Goal: Task Accomplishment & Management: Complete application form

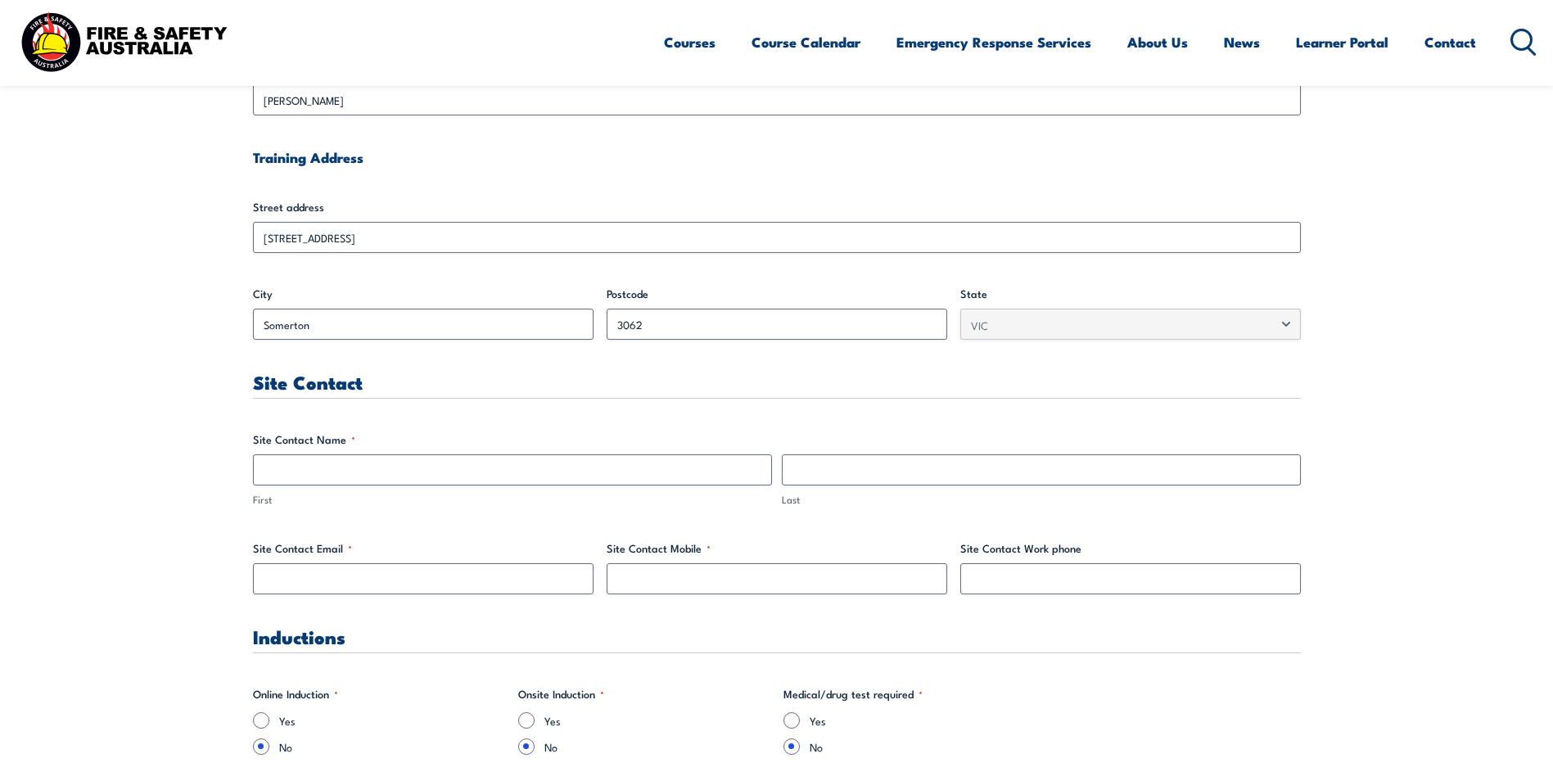
scroll to position [655, 0]
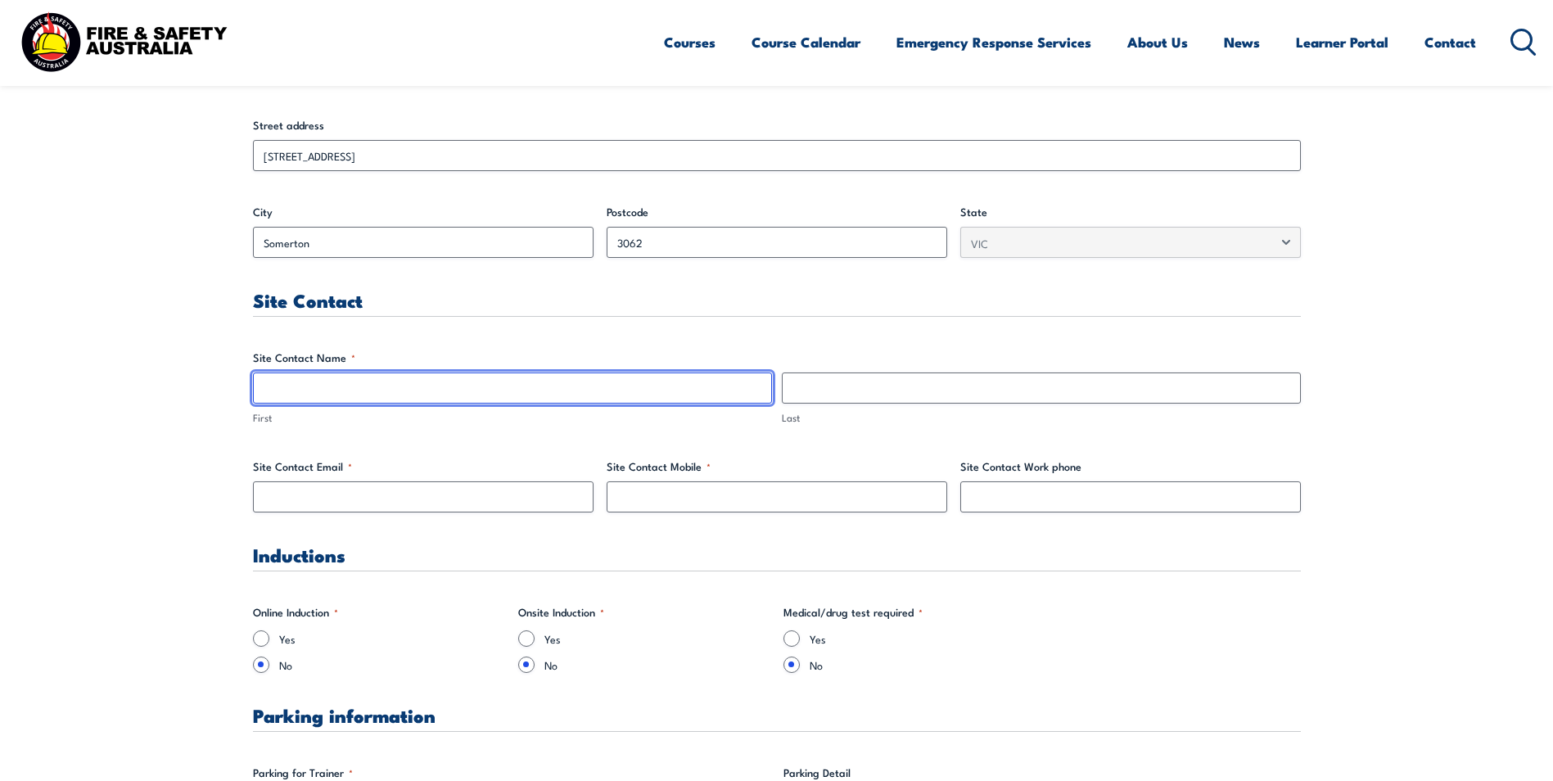
click at [279, 393] on input "First" at bounding box center [512, 388] width 519 height 31
type input "[PERSON_NAME]"
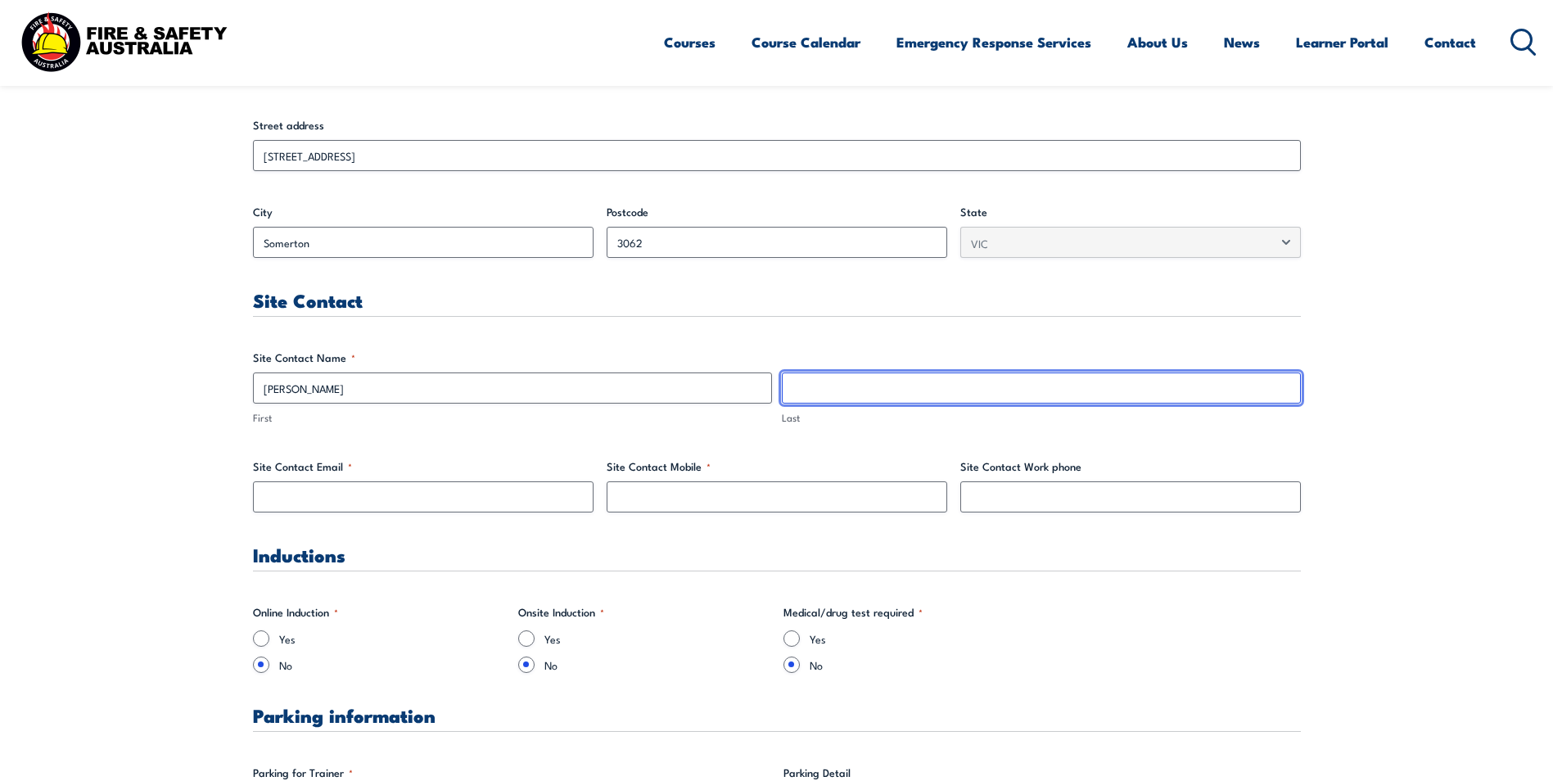
type input "Khajenouri"
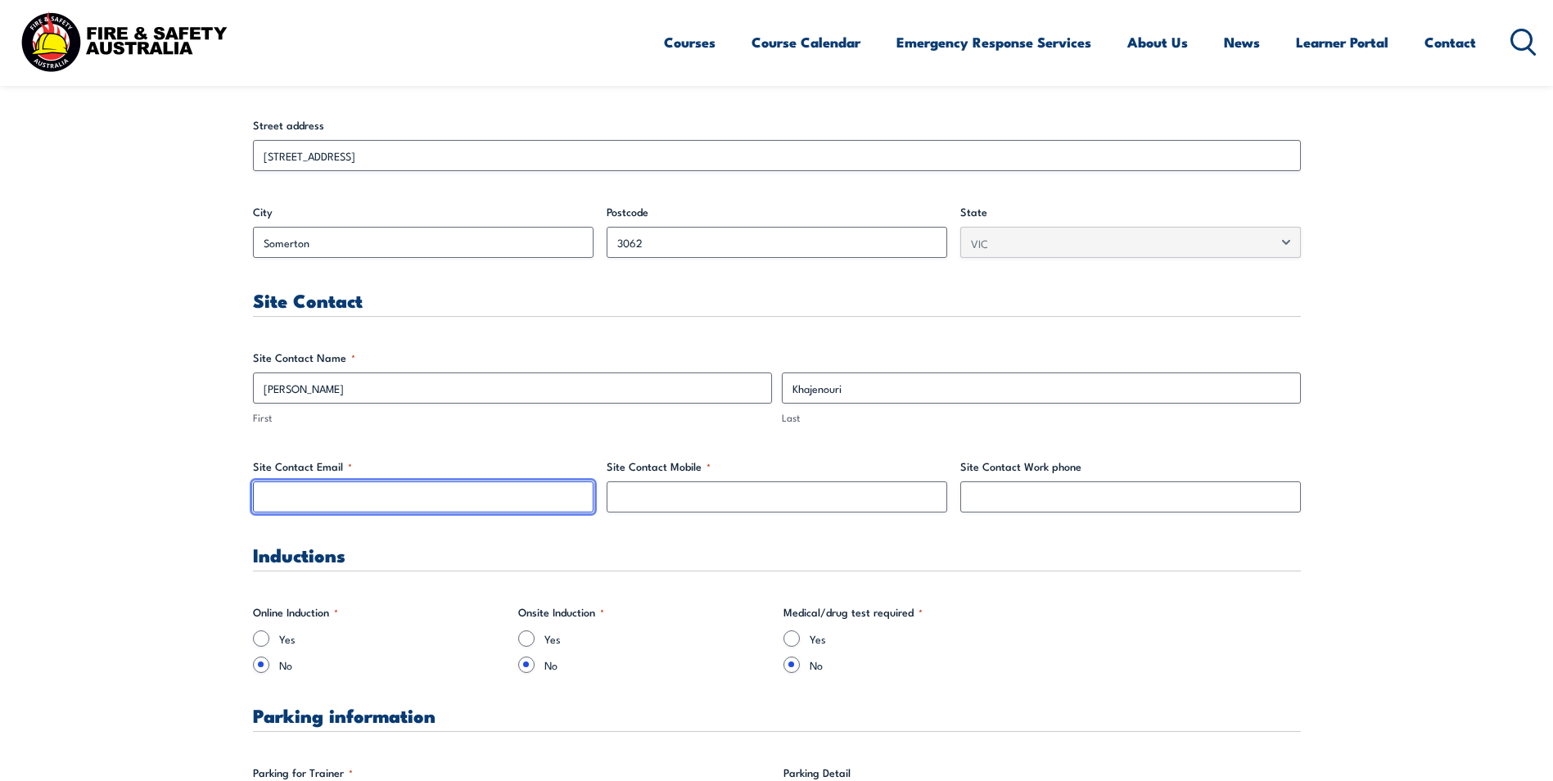
type input "[EMAIL_ADDRESS][DOMAIN_NAME]"
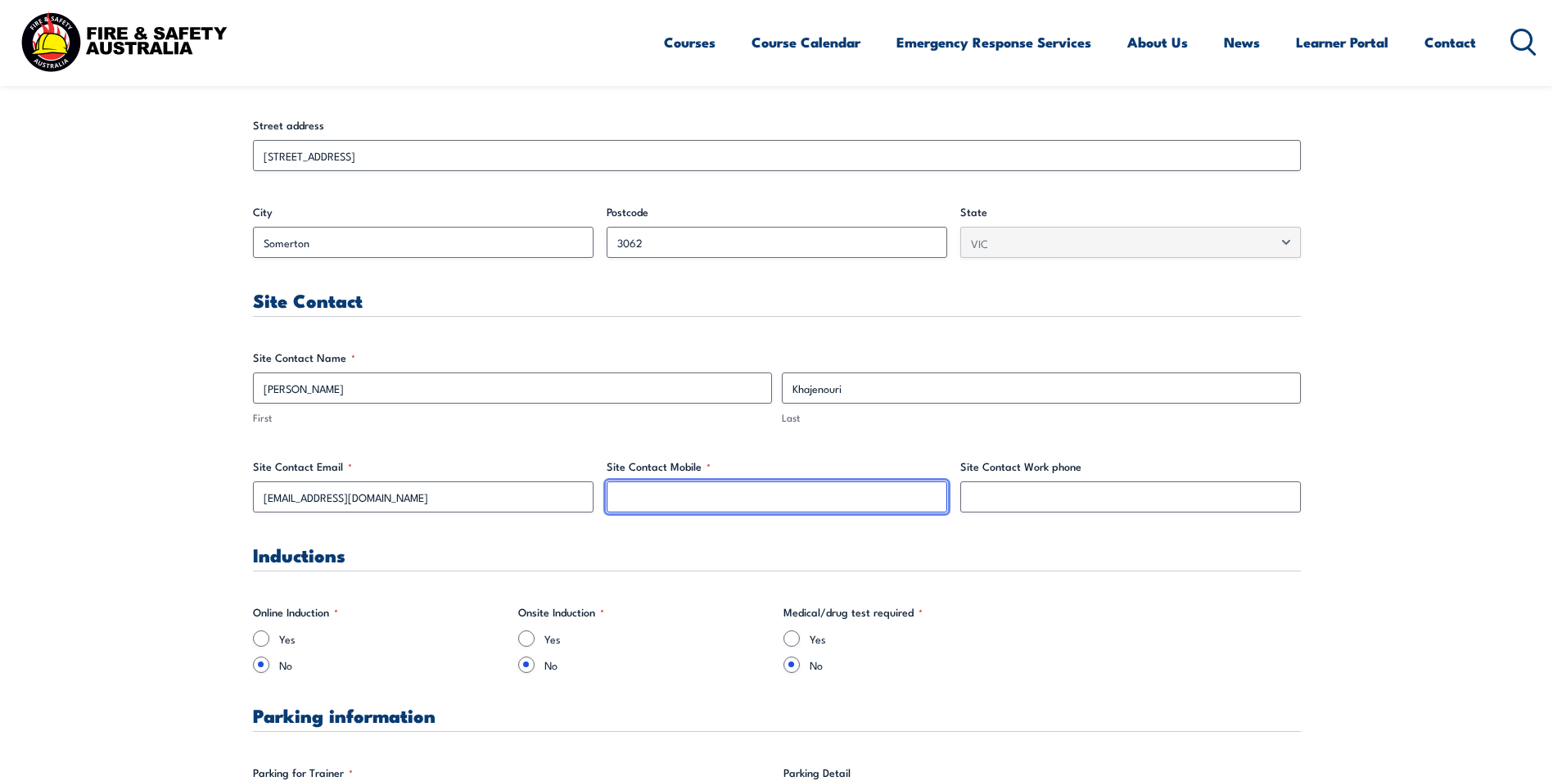
type input "0407042336"
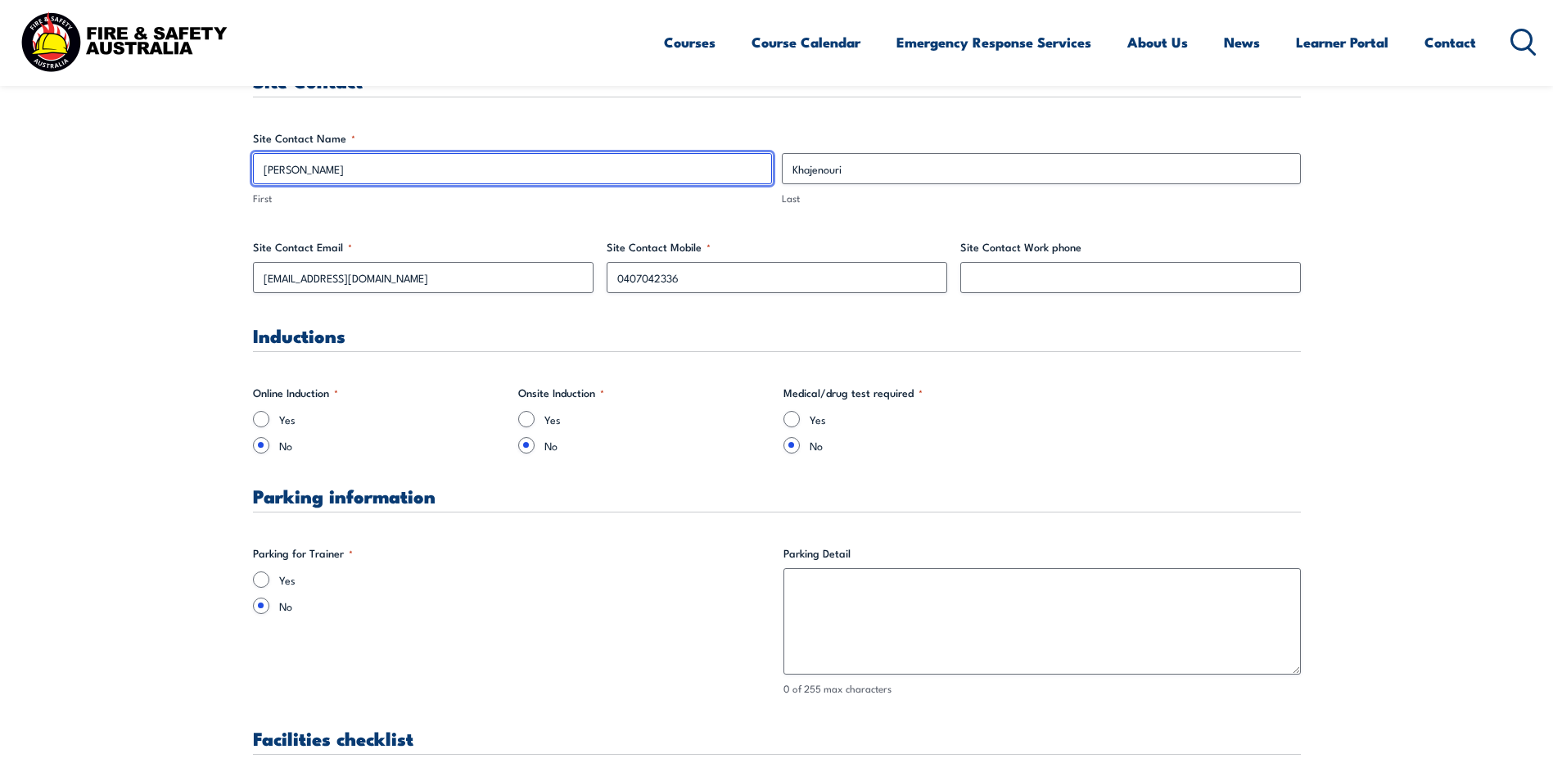
scroll to position [901, 0]
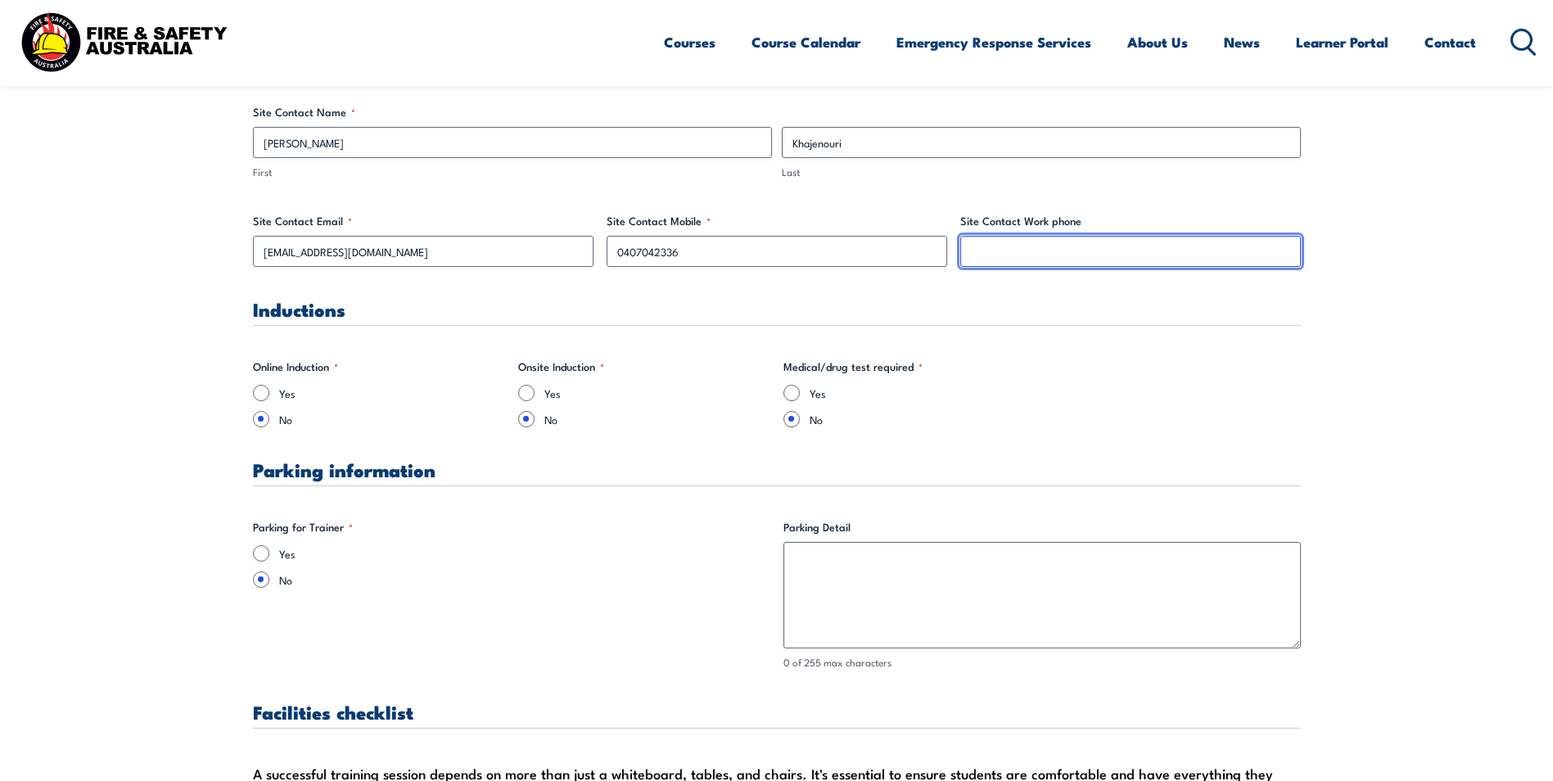
click at [981, 253] on input "Site Contact Work phone" at bounding box center [1130, 251] width 341 height 31
type input "0393033300"
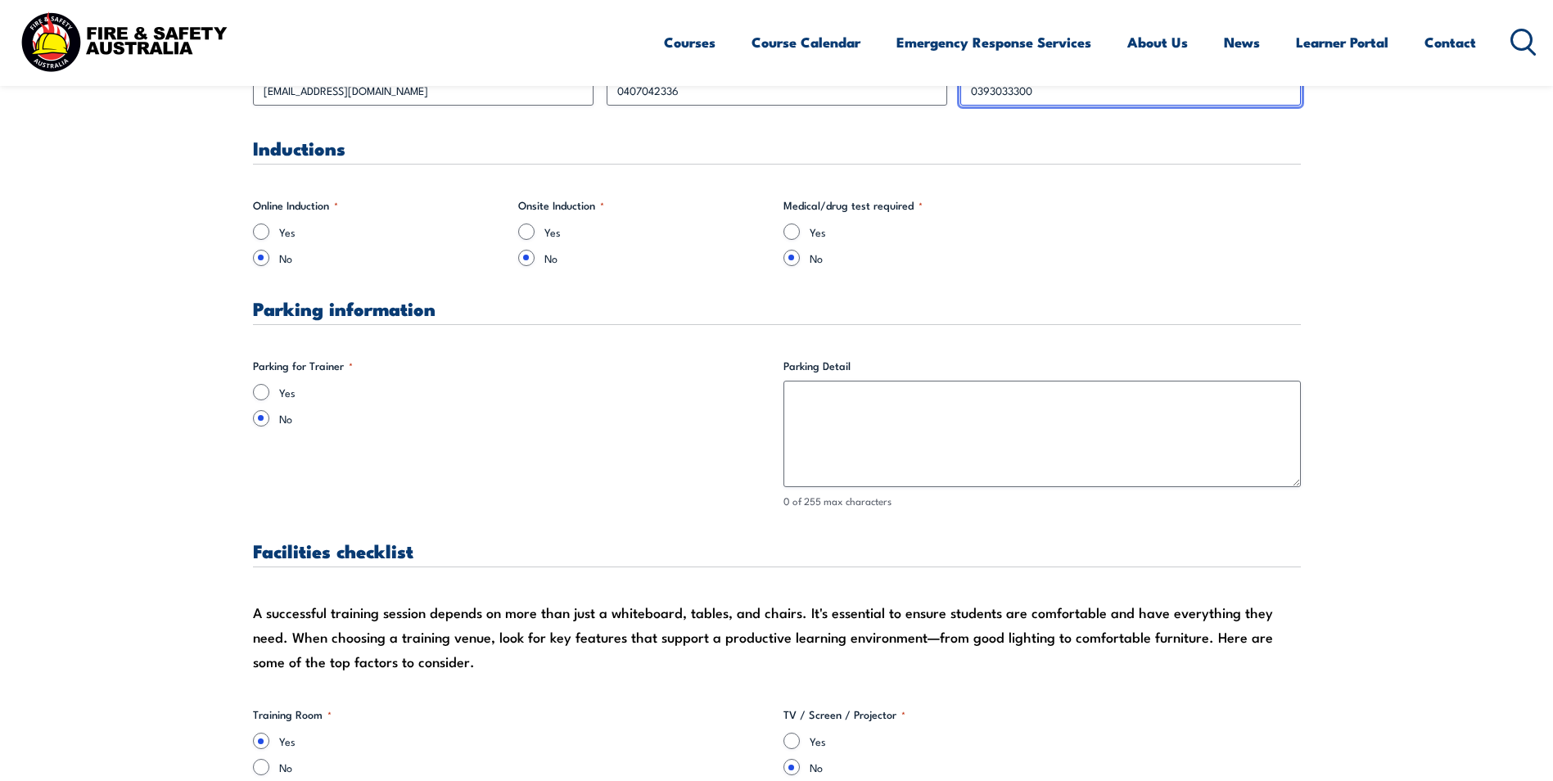
scroll to position [1064, 0]
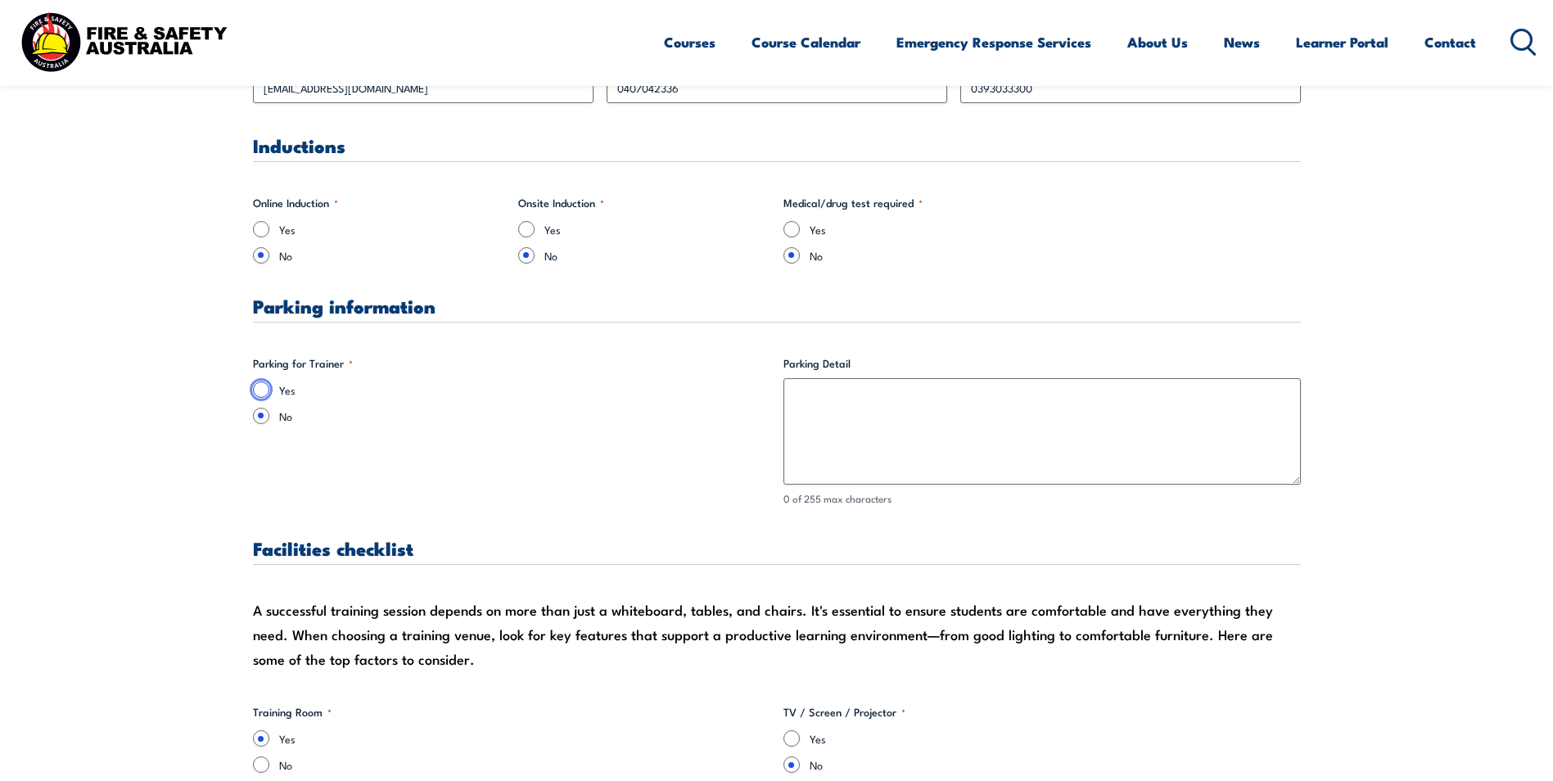
click at [262, 387] on input "Yes" at bounding box center [261, 390] width 16 height 16
radio input "true"
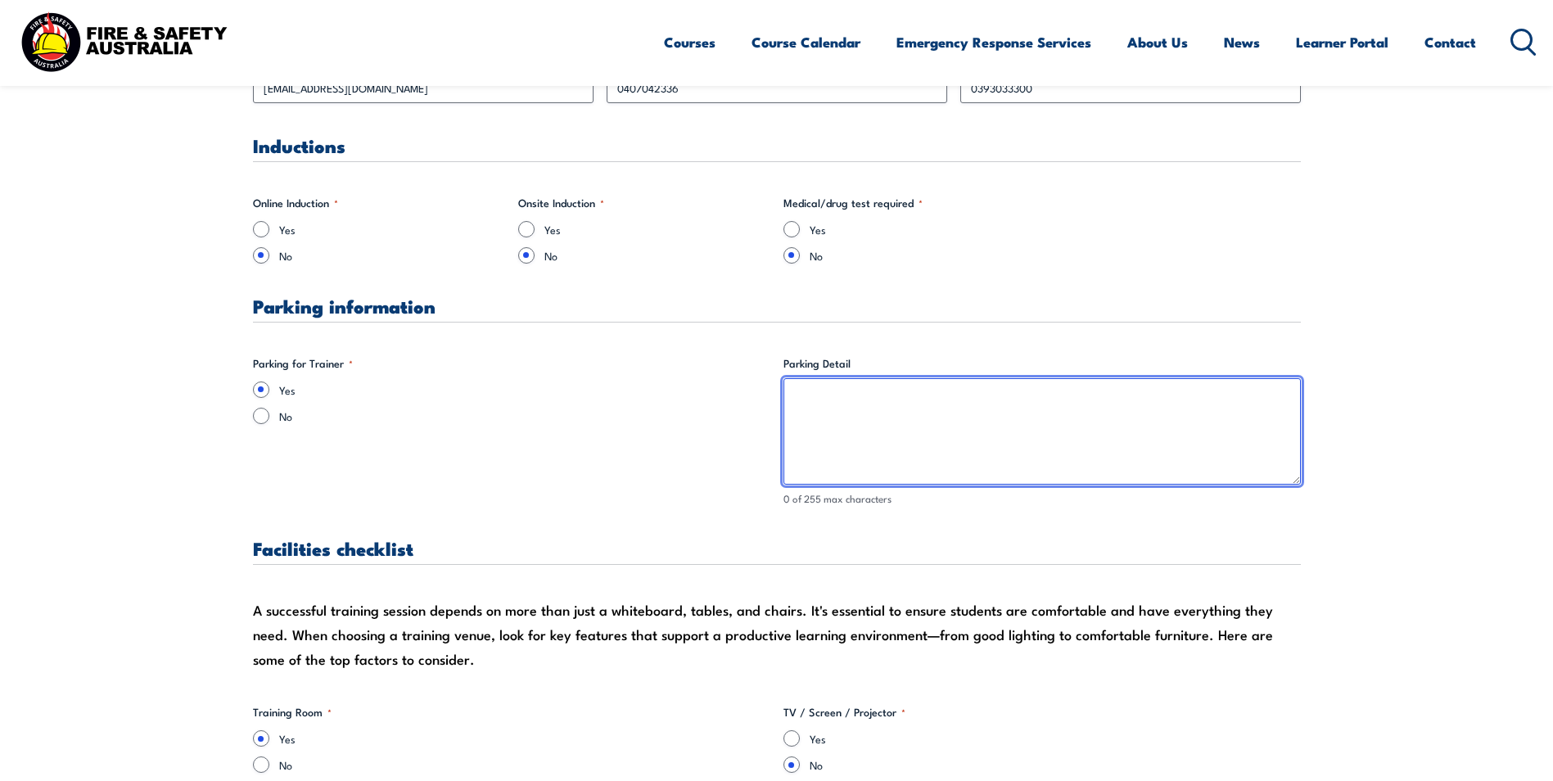
click at [815, 395] on textarea "Parking Detail" at bounding box center [1042, 431] width 517 height 106
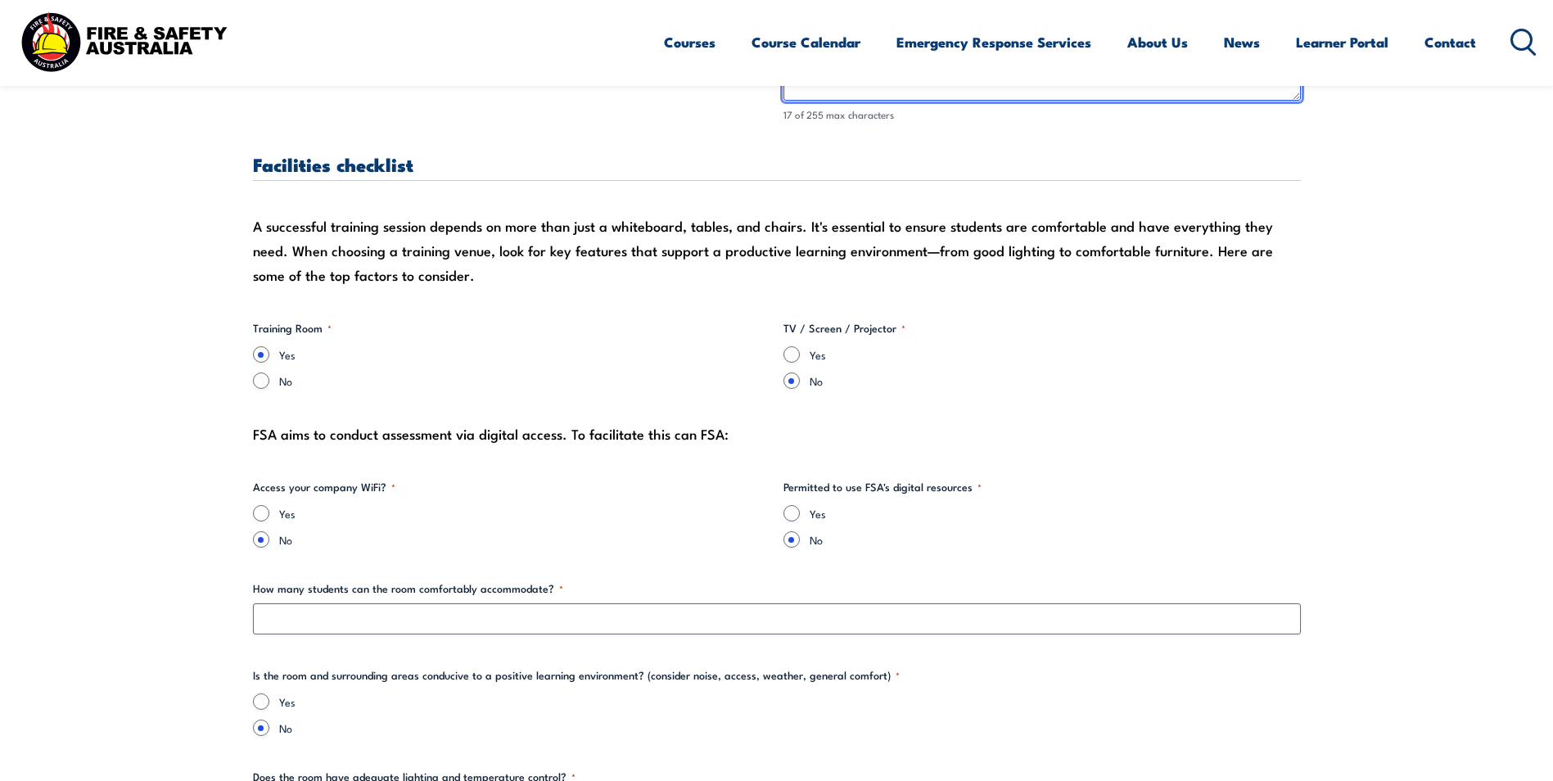
scroll to position [1474, 0]
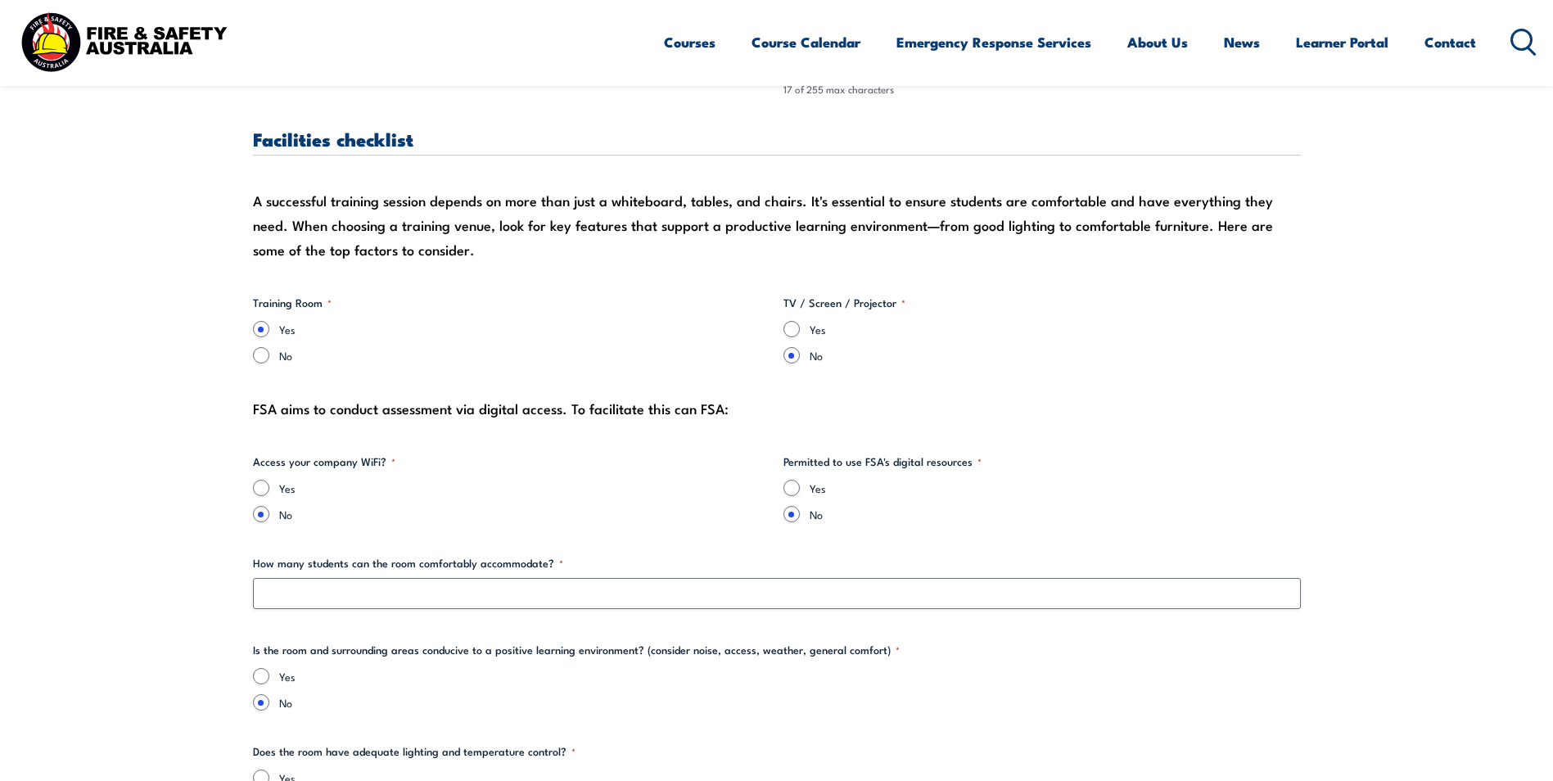
type textarea "Available on site"
click at [787, 324] on input "Yes" at bounding box center [792, 329] width 16 height 16
radio input "true"
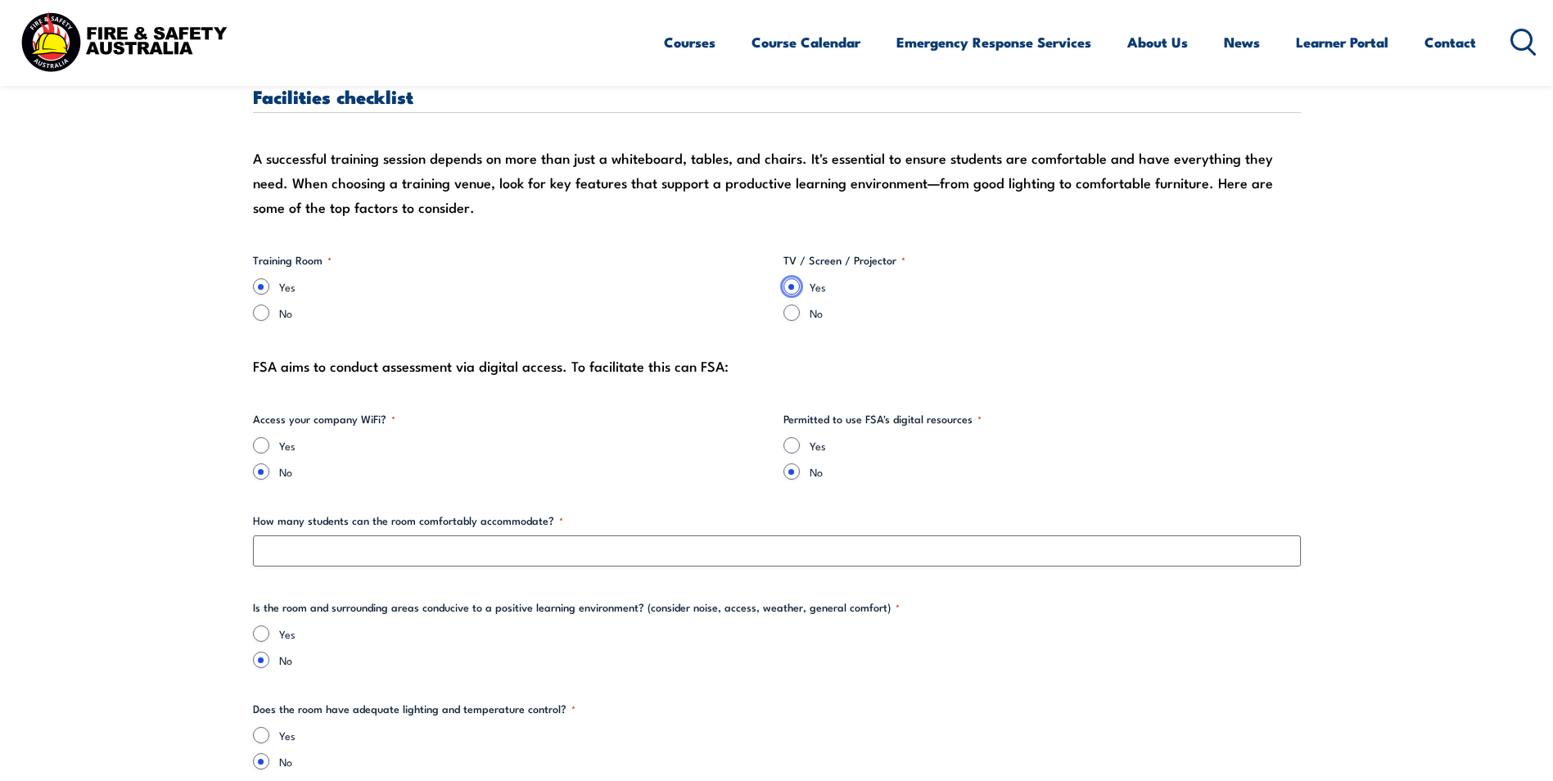
scroll to position [1556, 0]
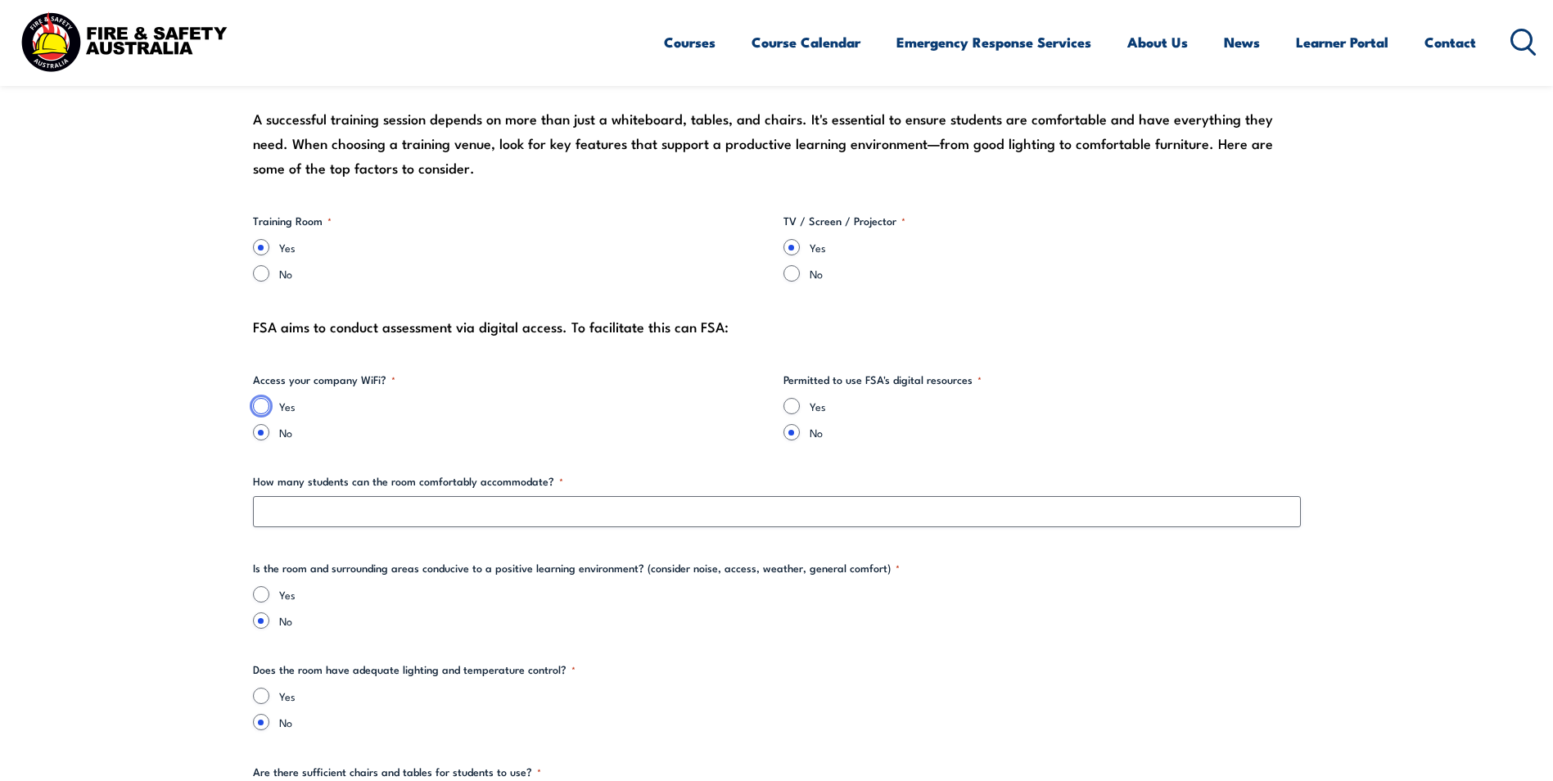
click at [266, 405] on input "Yes" at bounding box center [261, 406] width 16 height 16
radio input "true"
click at [790, 404] on input "Yes" at bounding box center [792, 406] width 16 height 16
radio input "true"
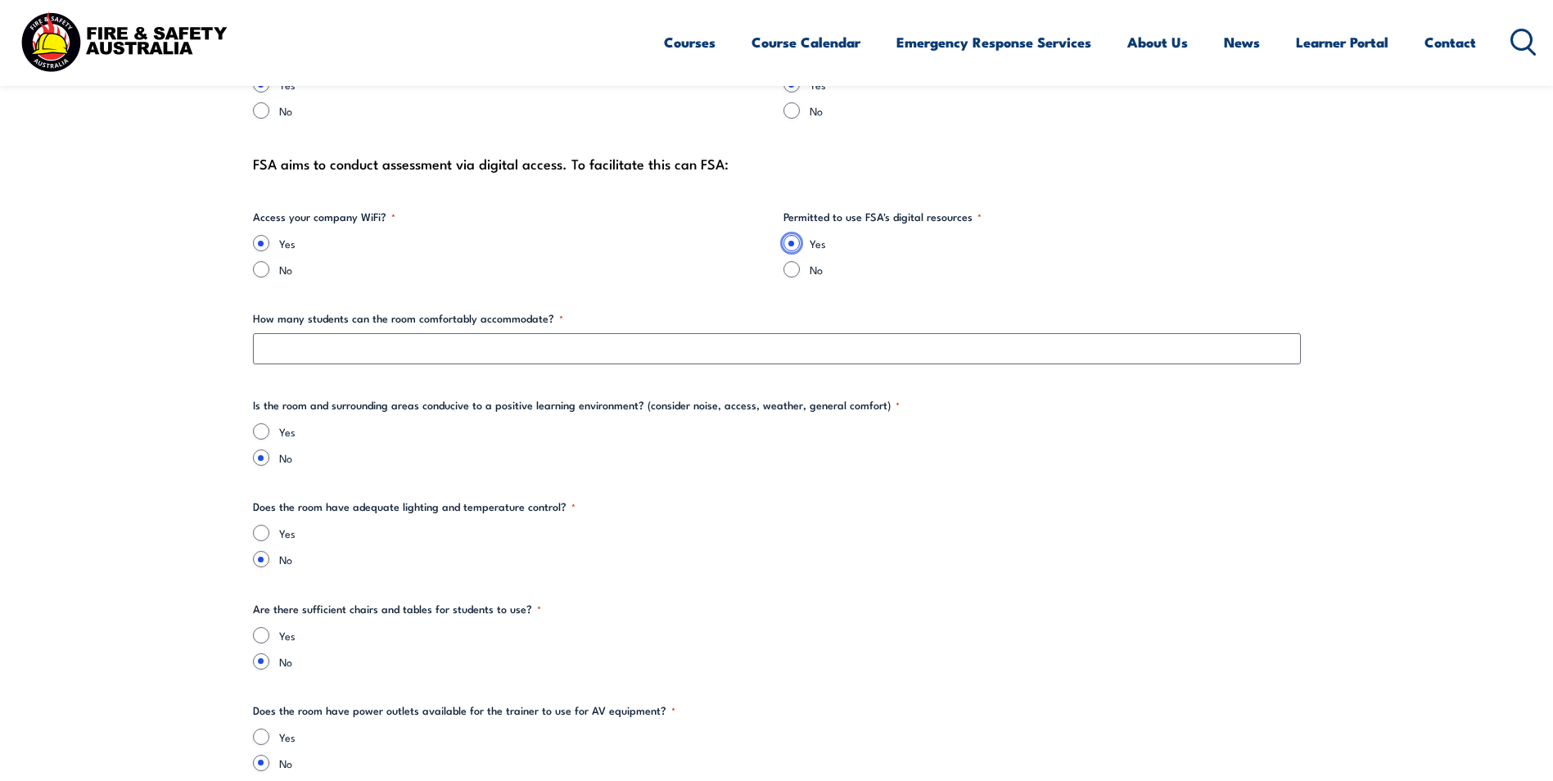
scroll to position [1719, 0]
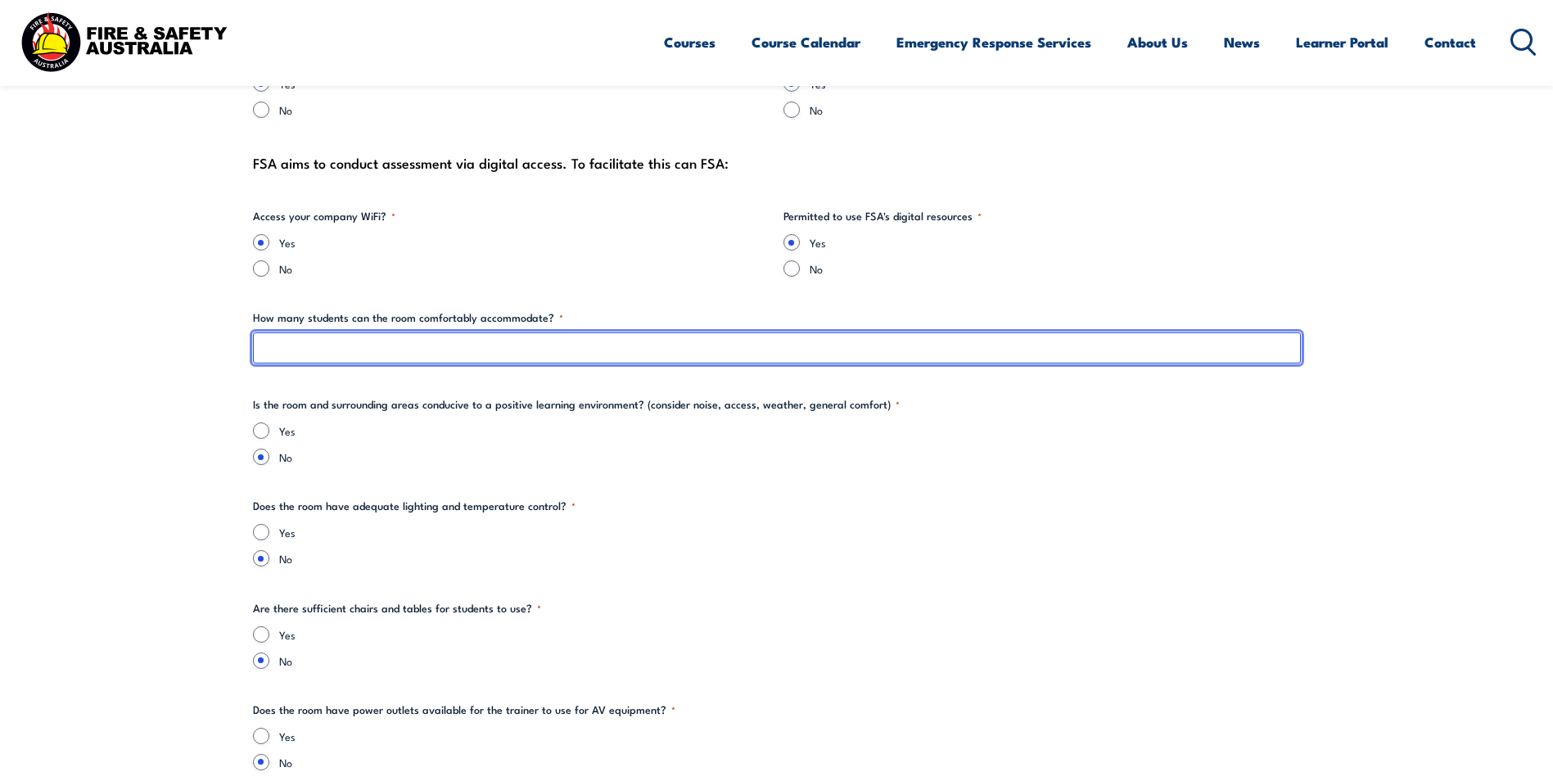
click at [290, 347] on input "How many students can the room comfortably accommodate? *" at bounding box center [777, 347] width 1048 height 31
type input "over 30"
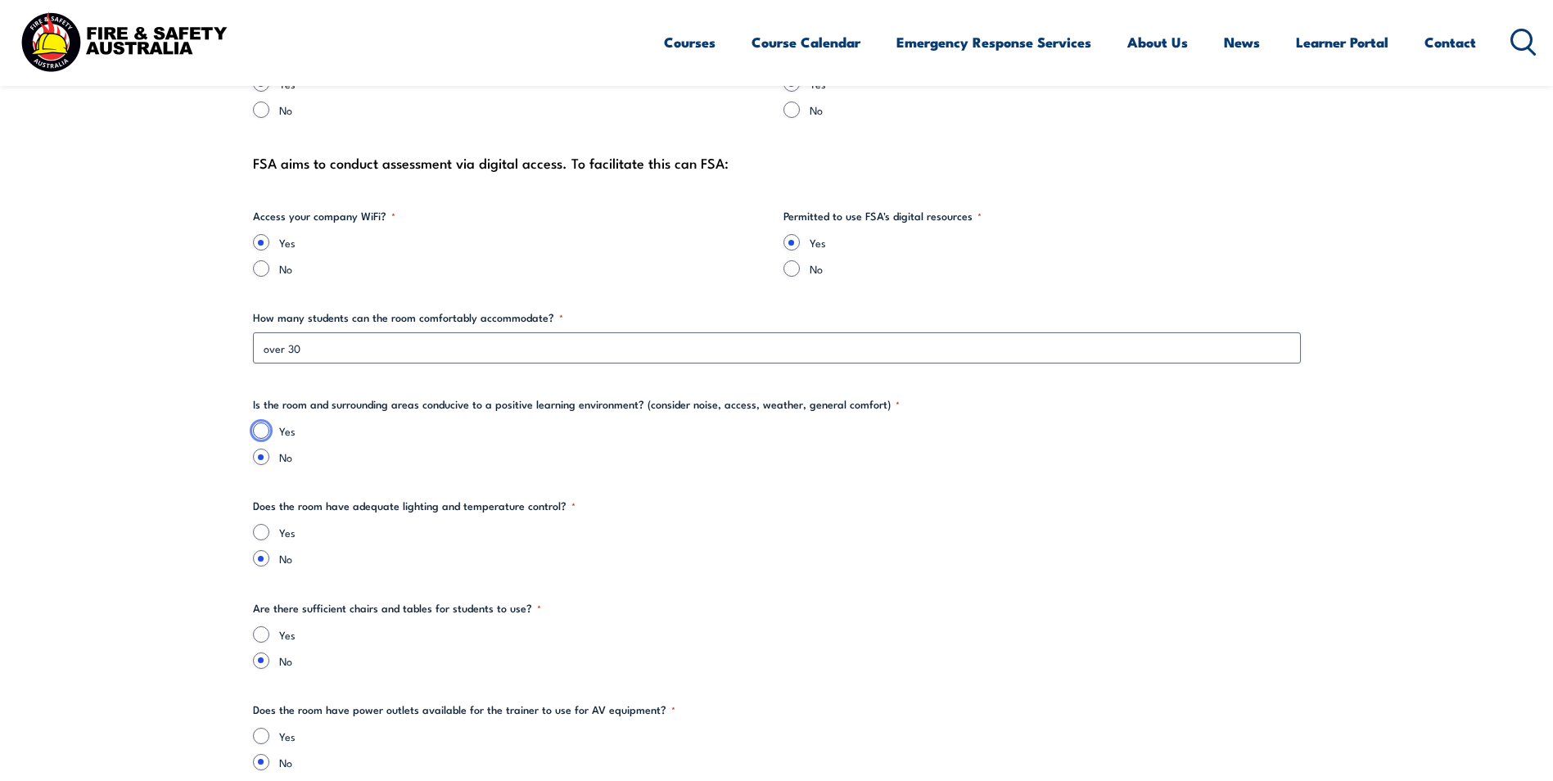
click at [261, 431] on input "Yes" at bounding box center [261, 430] width 16 height 16
radio input "true"
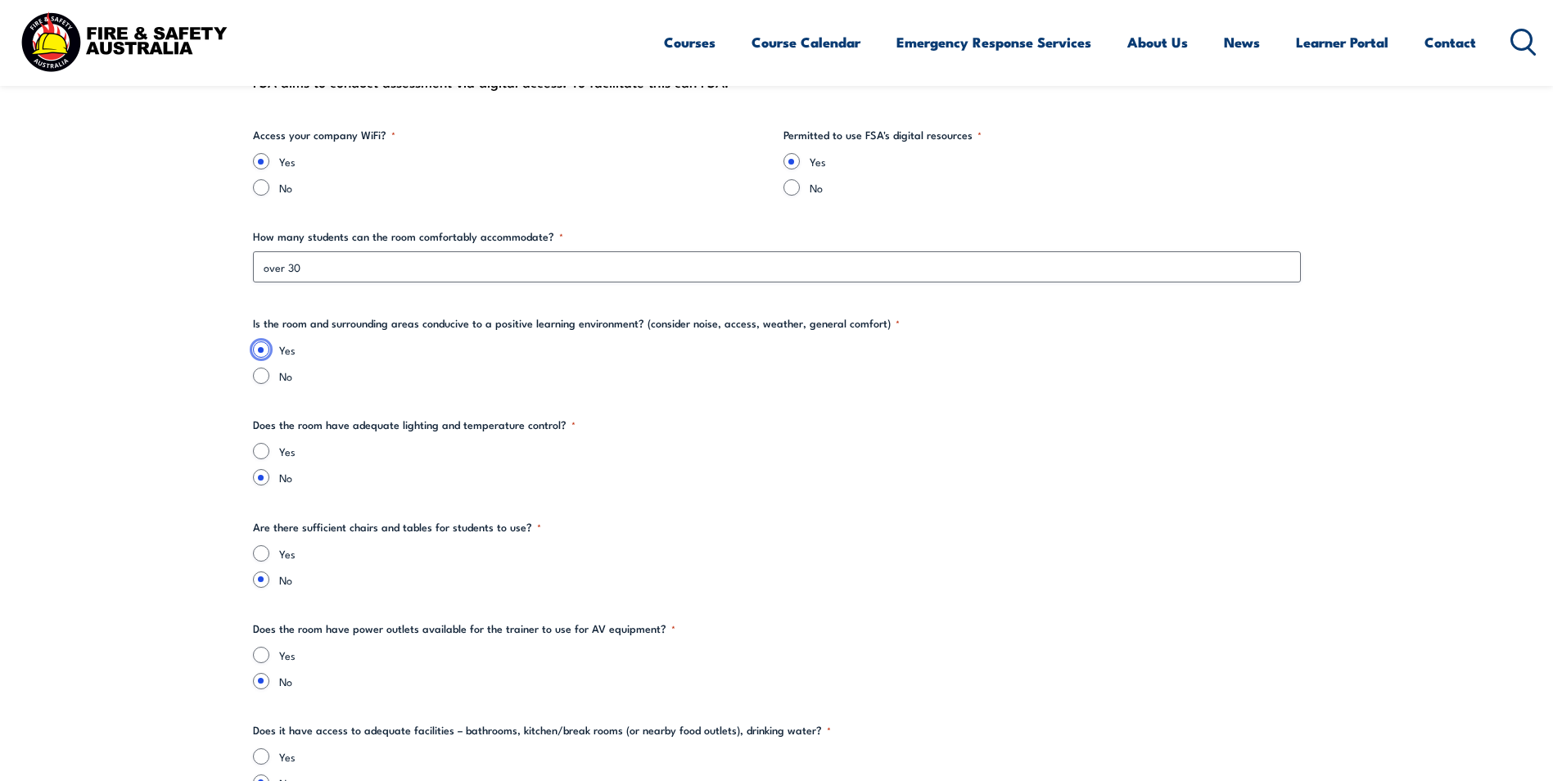
scroll to position [1801, 0]
click at [261, 447] on input "Yes" at bounding box center [261, 450] width 16 height 16
radio input "true"
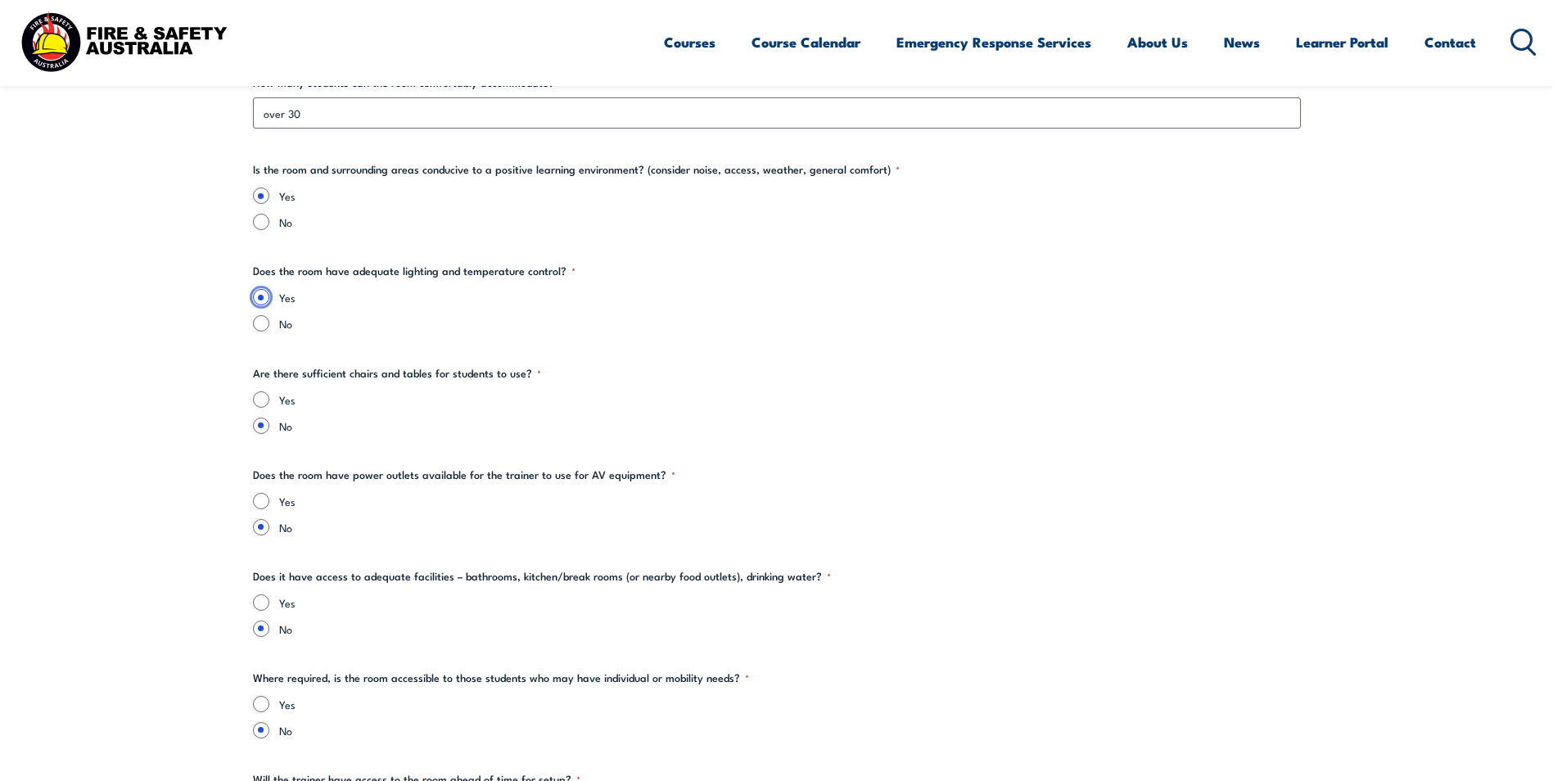
scroll to position [1965, 0]
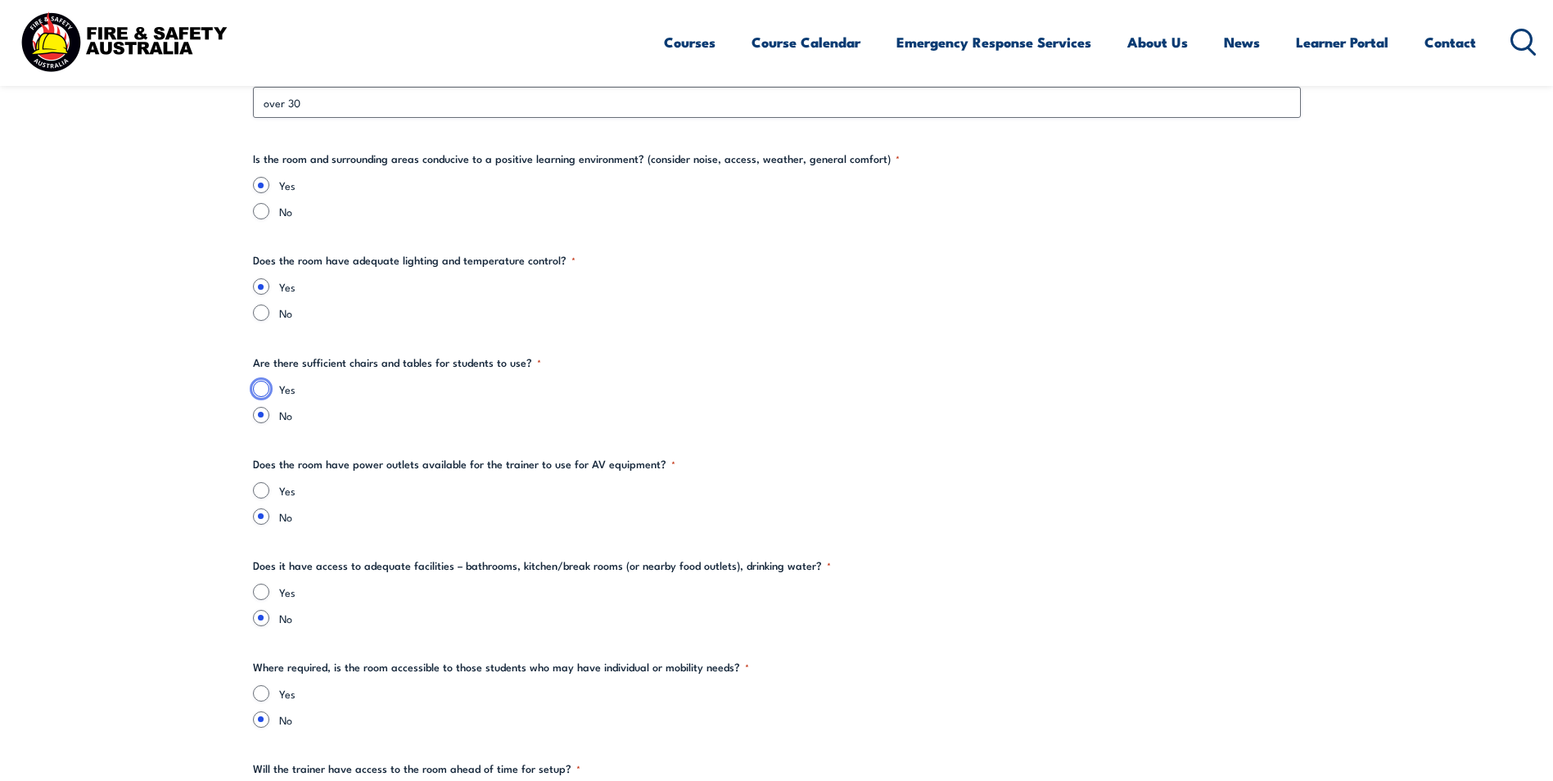
click at [260, 387] on input "Yes" at bounding box center [261, 389] width 16 height 16
radio input "true"
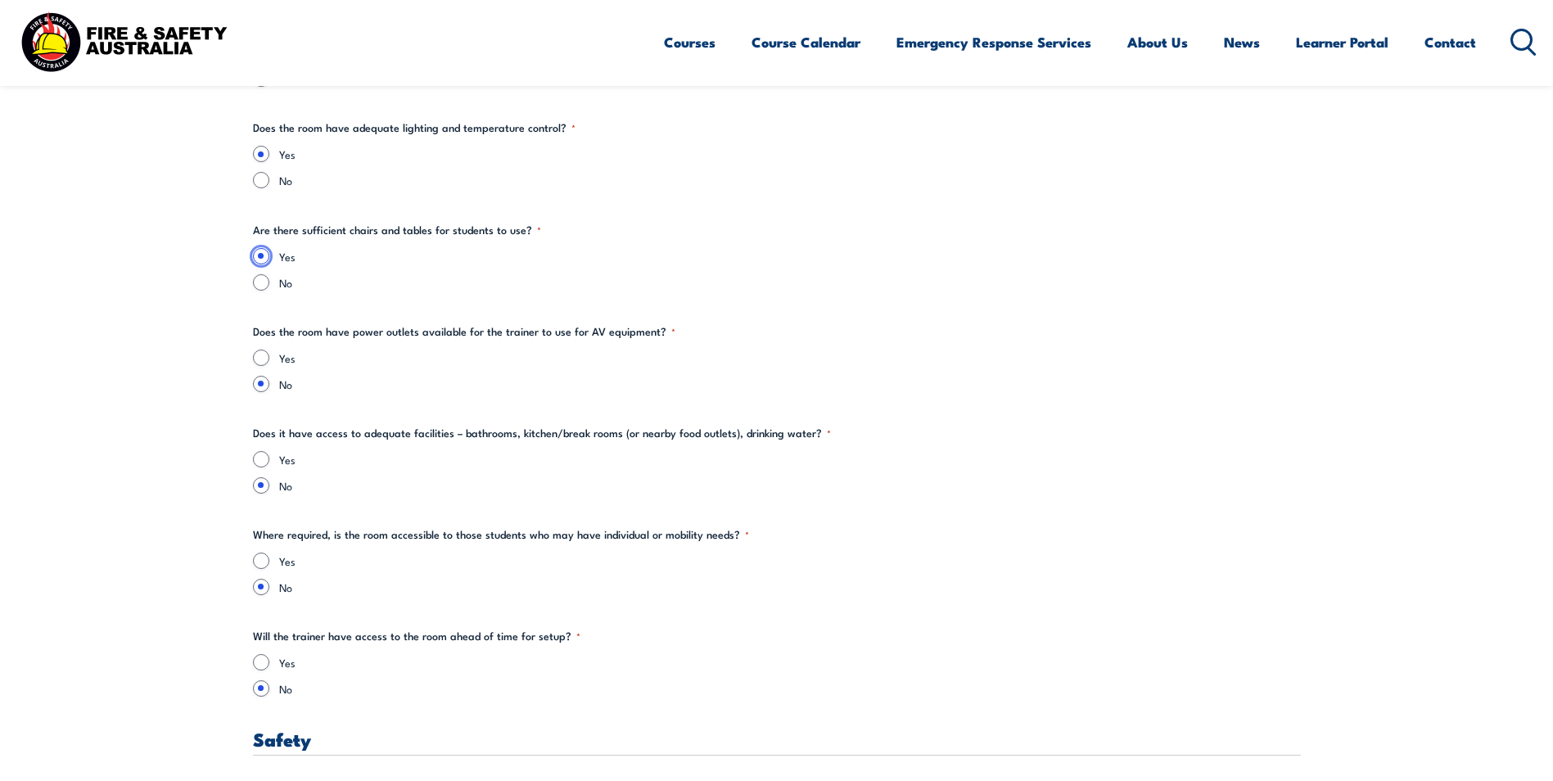
scroll to position [2129, 0]
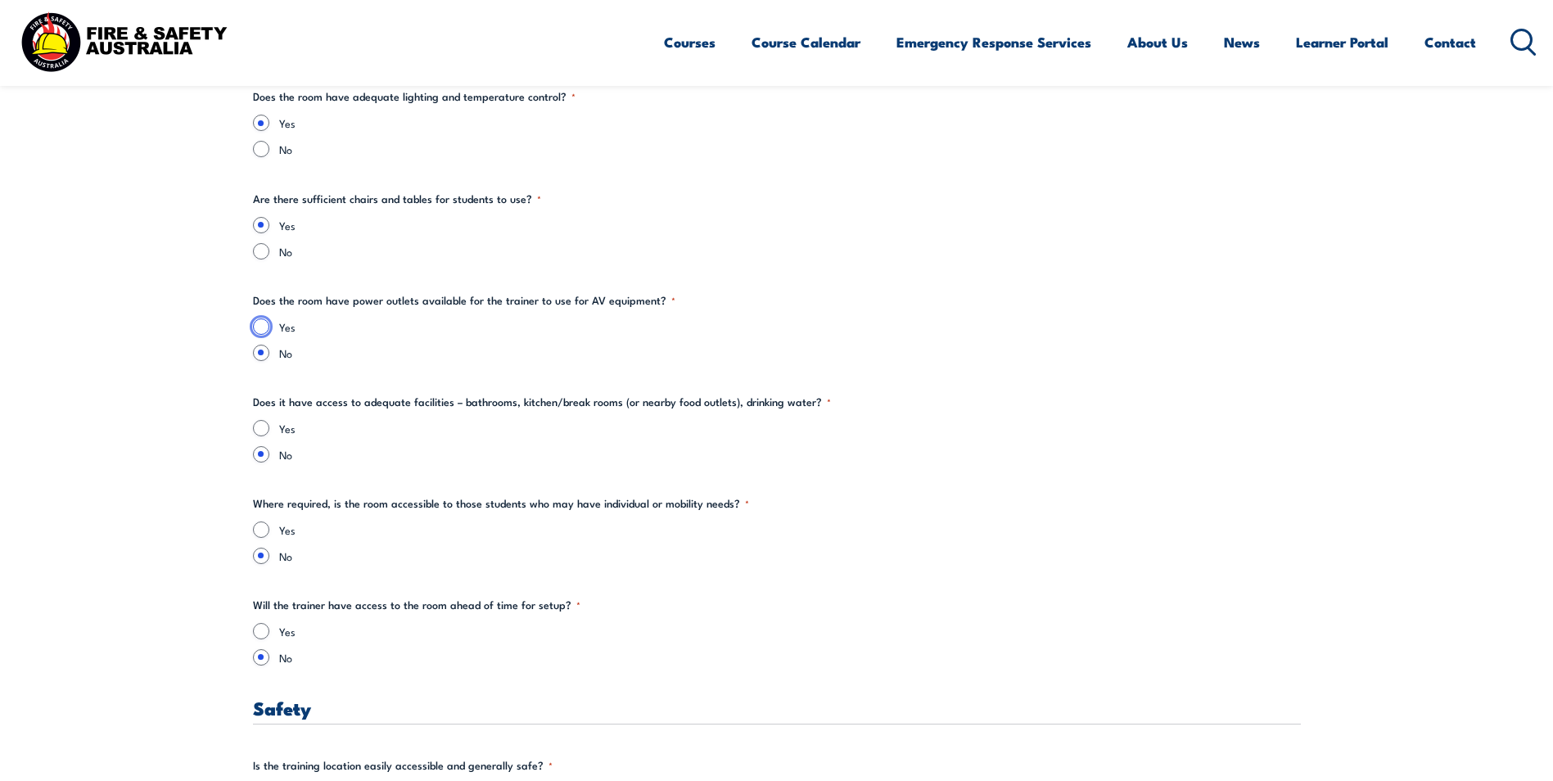
click at [258, 324] on input "Yes" at bounding box center [261, 326] width 16 height 16
radio input "true"
click at [258, 425] on input "Yes" at bounding box center [261, 428] width 16 height 16
radio input "true"
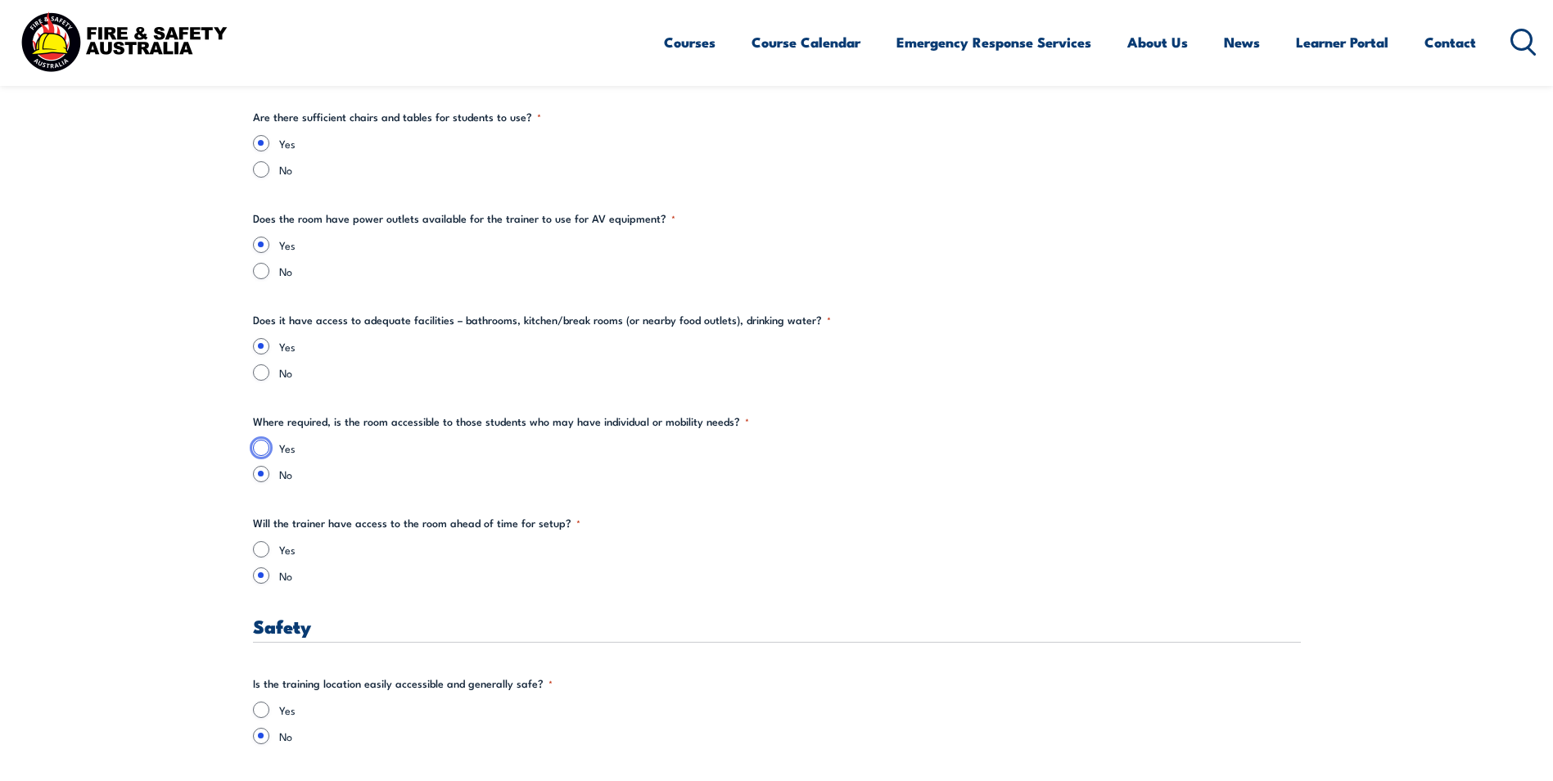
click at [263, 445] on input "Yes" at bounding box center [261, 448] width 16 height 16
radio input "true"
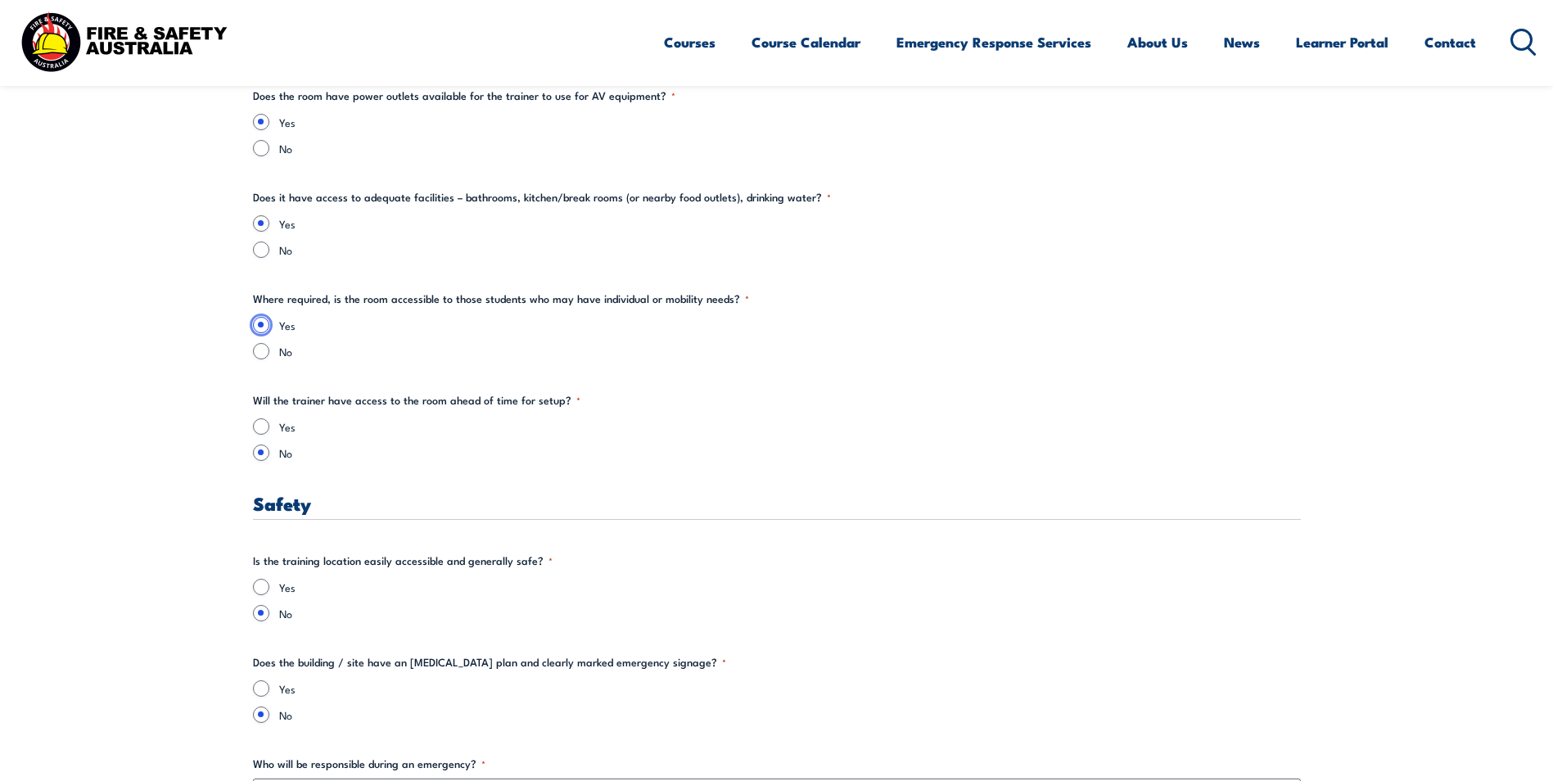
scroll to position [2374, 0]
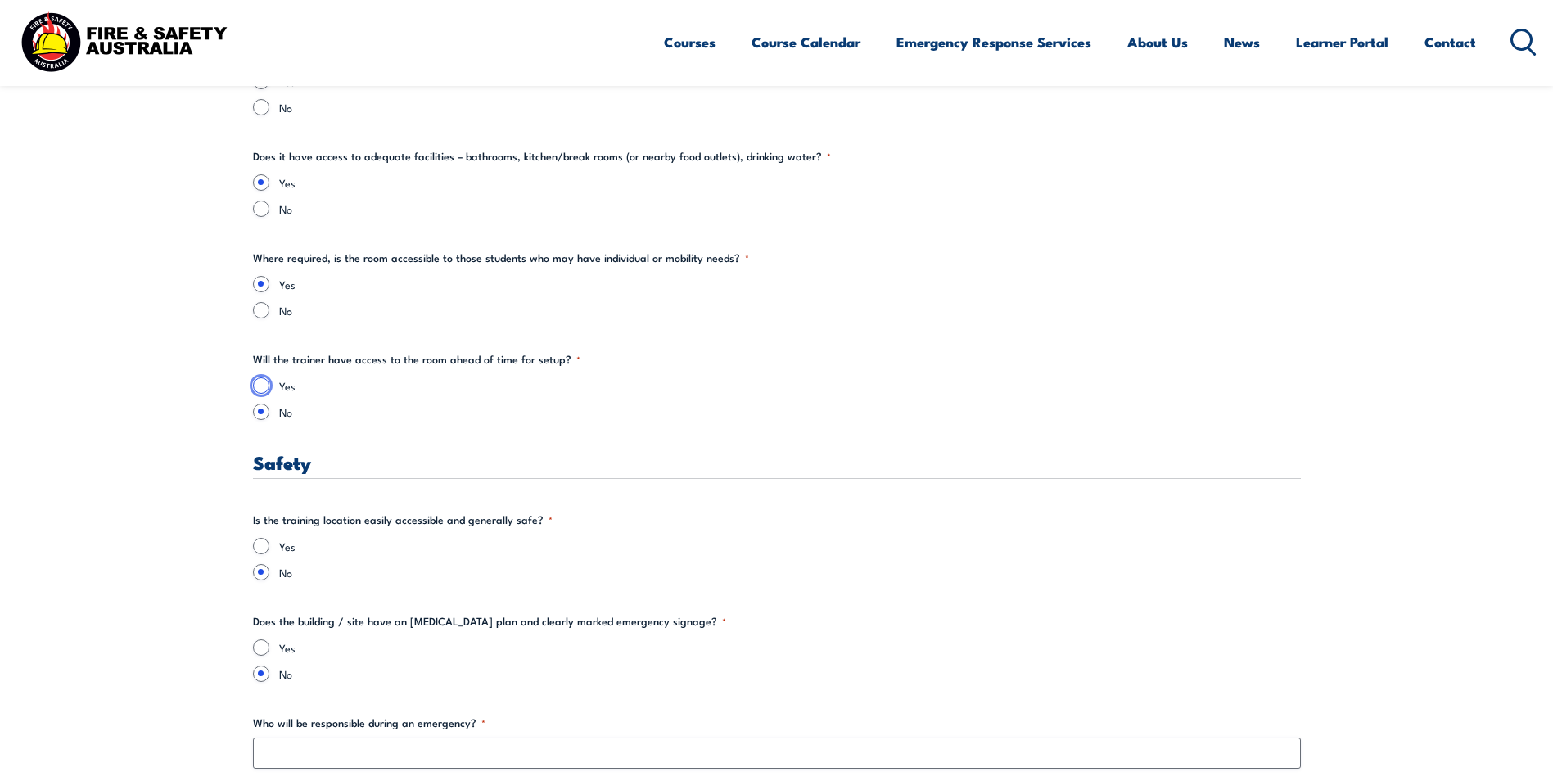
click at [263, 387] on input "Yes" at bounding box center [261, 385] width 16 height 16
radio input "true"
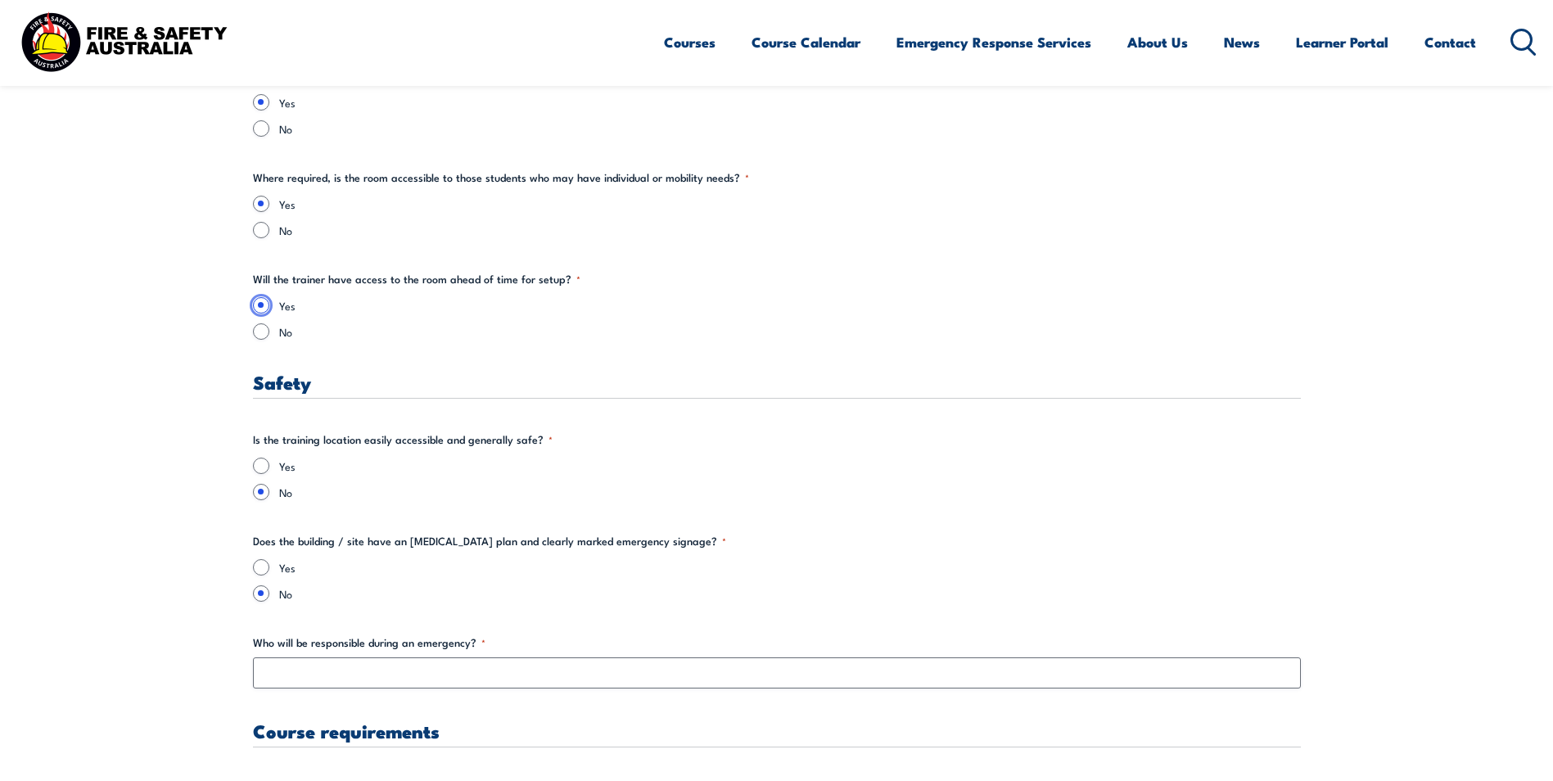
scroll to position [2456, 0]
click at [258, 466] on input "Yes" at bounding box center [261, 464] width 16 height 16
radio input "true"
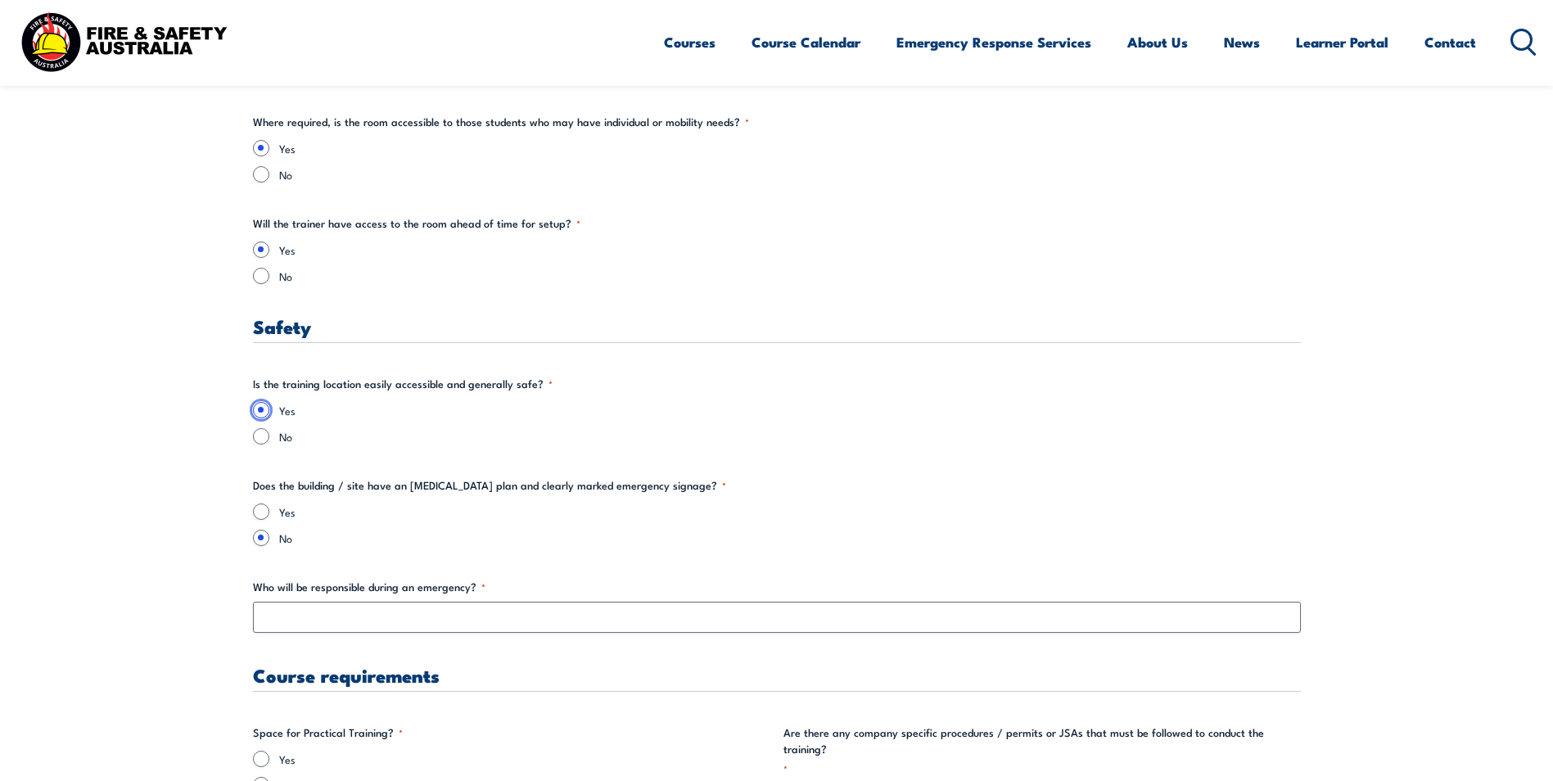
scroll to position [2538, 0]
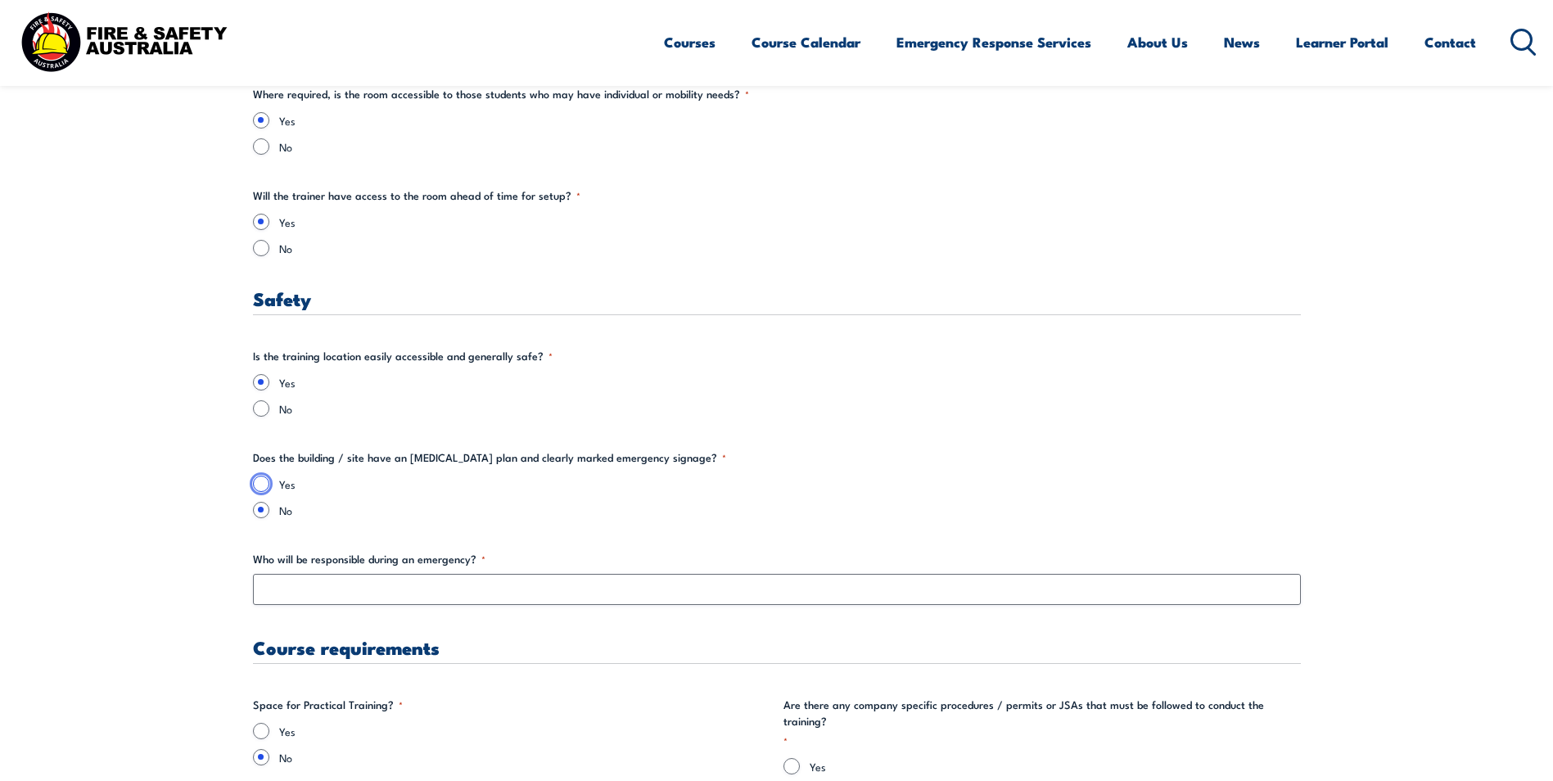
click at [260, 481] on input "Yes" at bounding box center [261, 484] width 16 height 16
radio input "true"
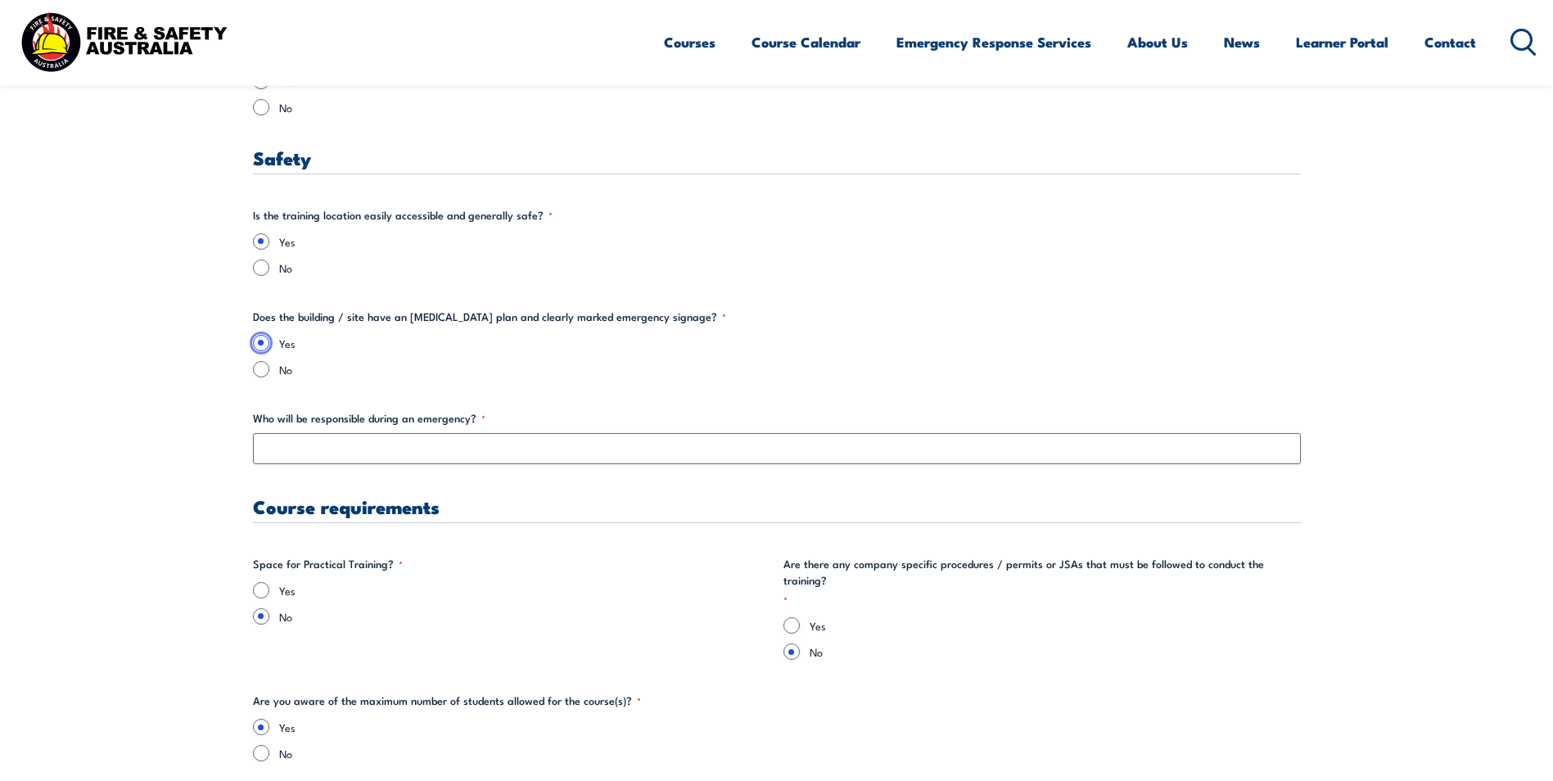
scroll to position [2702, 0]
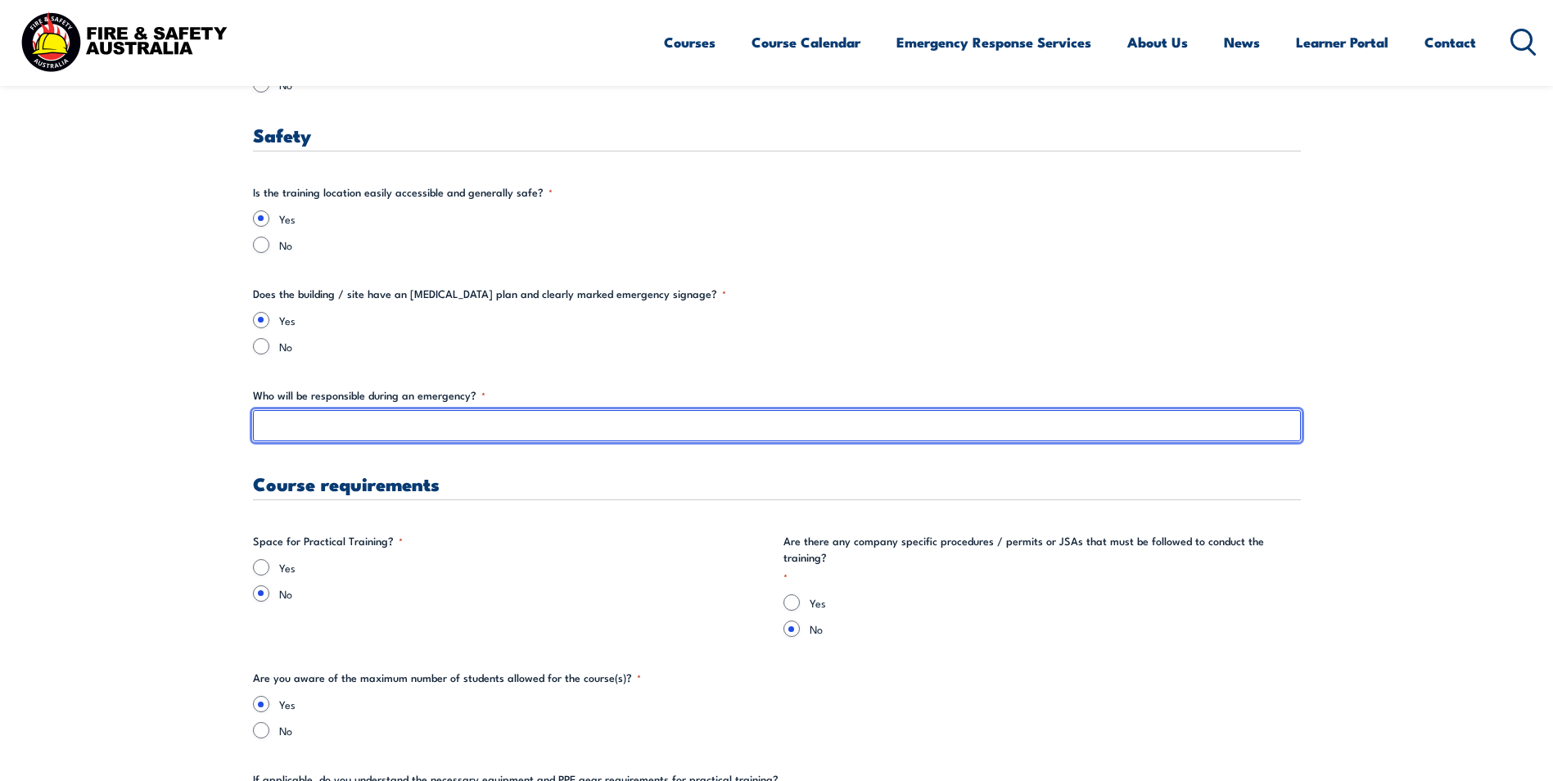
click at [275, 420] on input "Who will be responsible during an emergency? *" at bounding box center [777, 425] width 1048 height 31
click at [263, 427] on input "Fire Wardens / Chief Wardens" at bounding box center [777, 425] width 1048 height 31
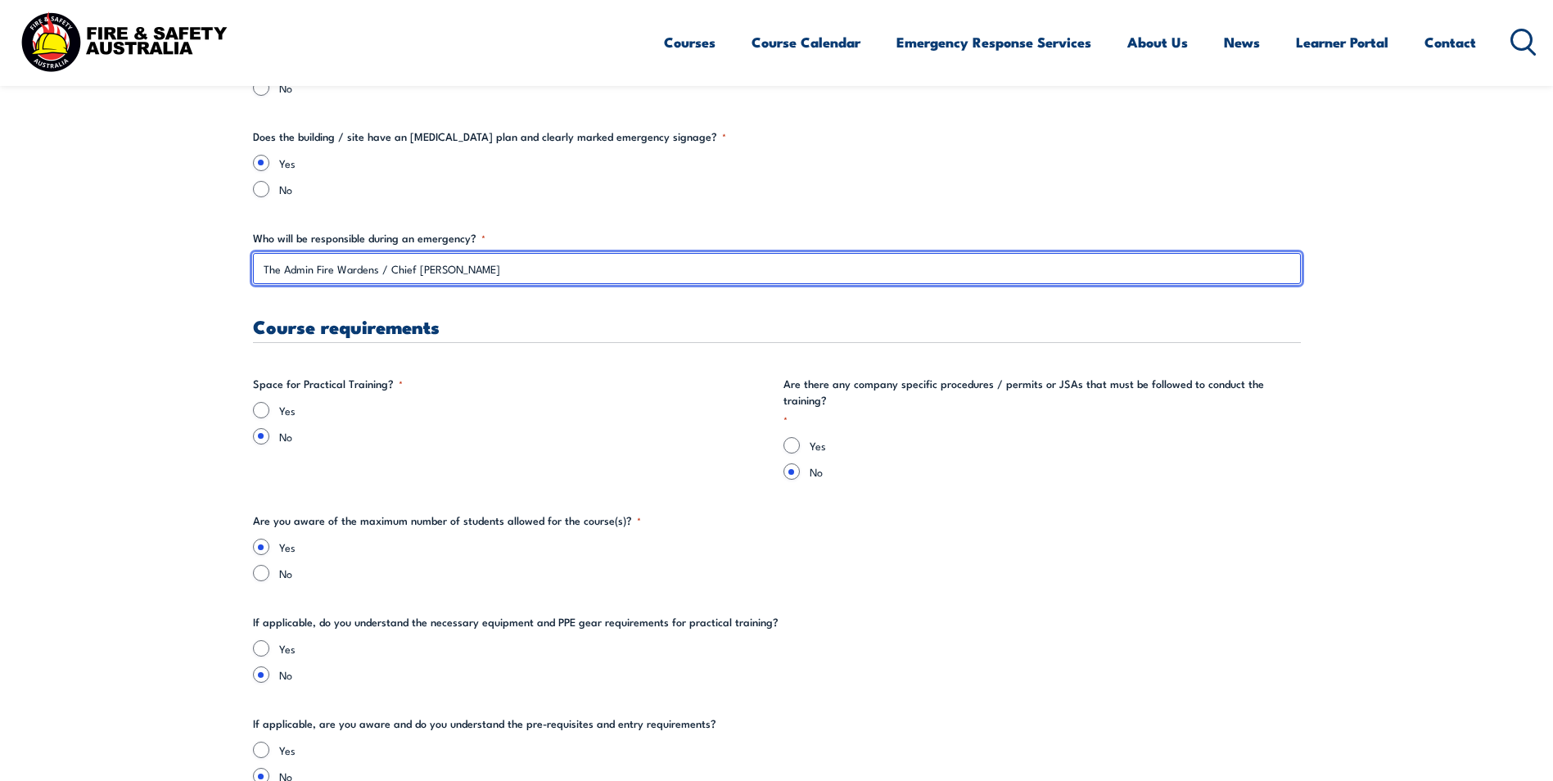
scroll to position [2866, 0]
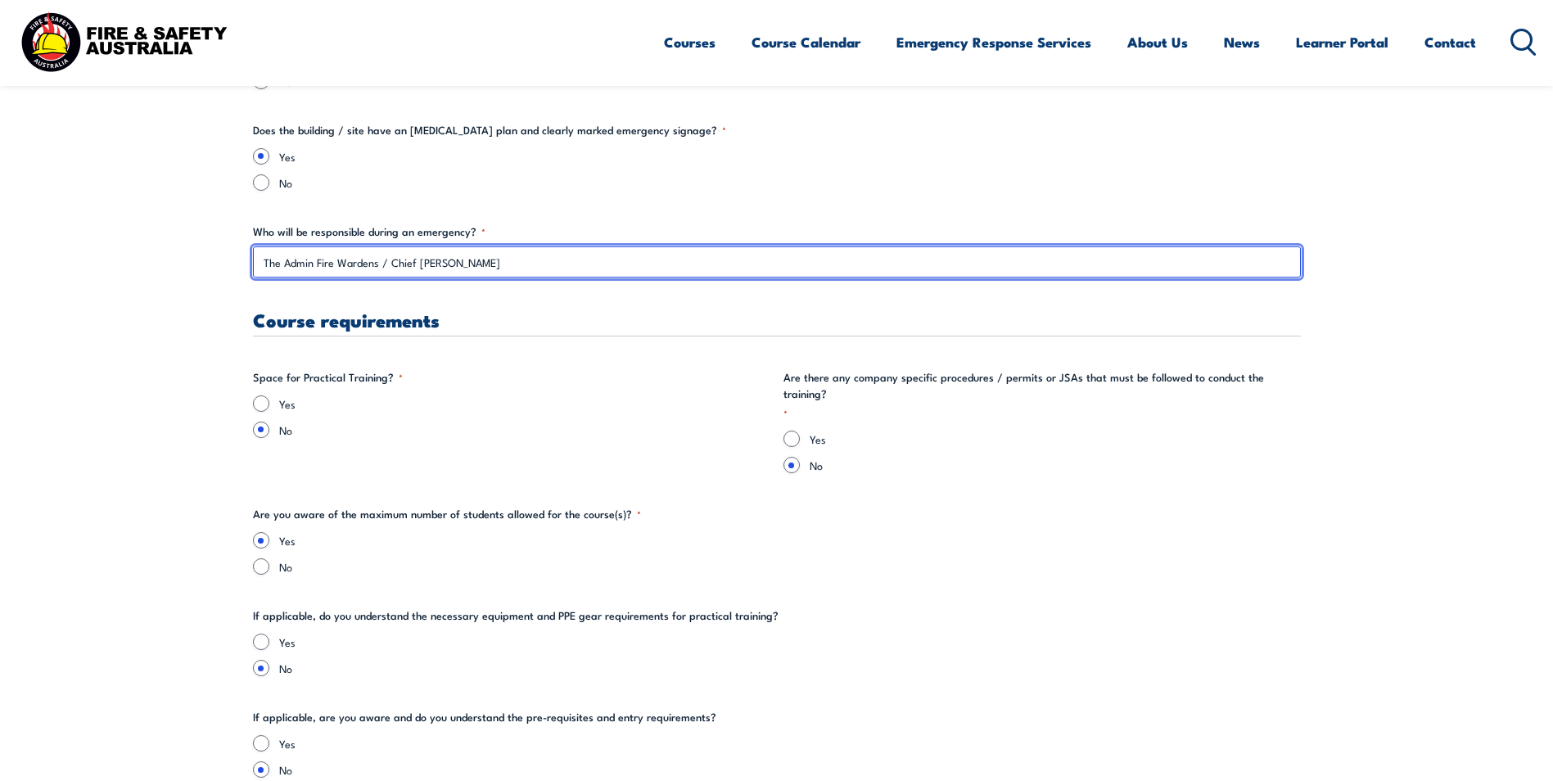
type input "The Admin Fire Wardens / Chief [PERSON_NAME]"
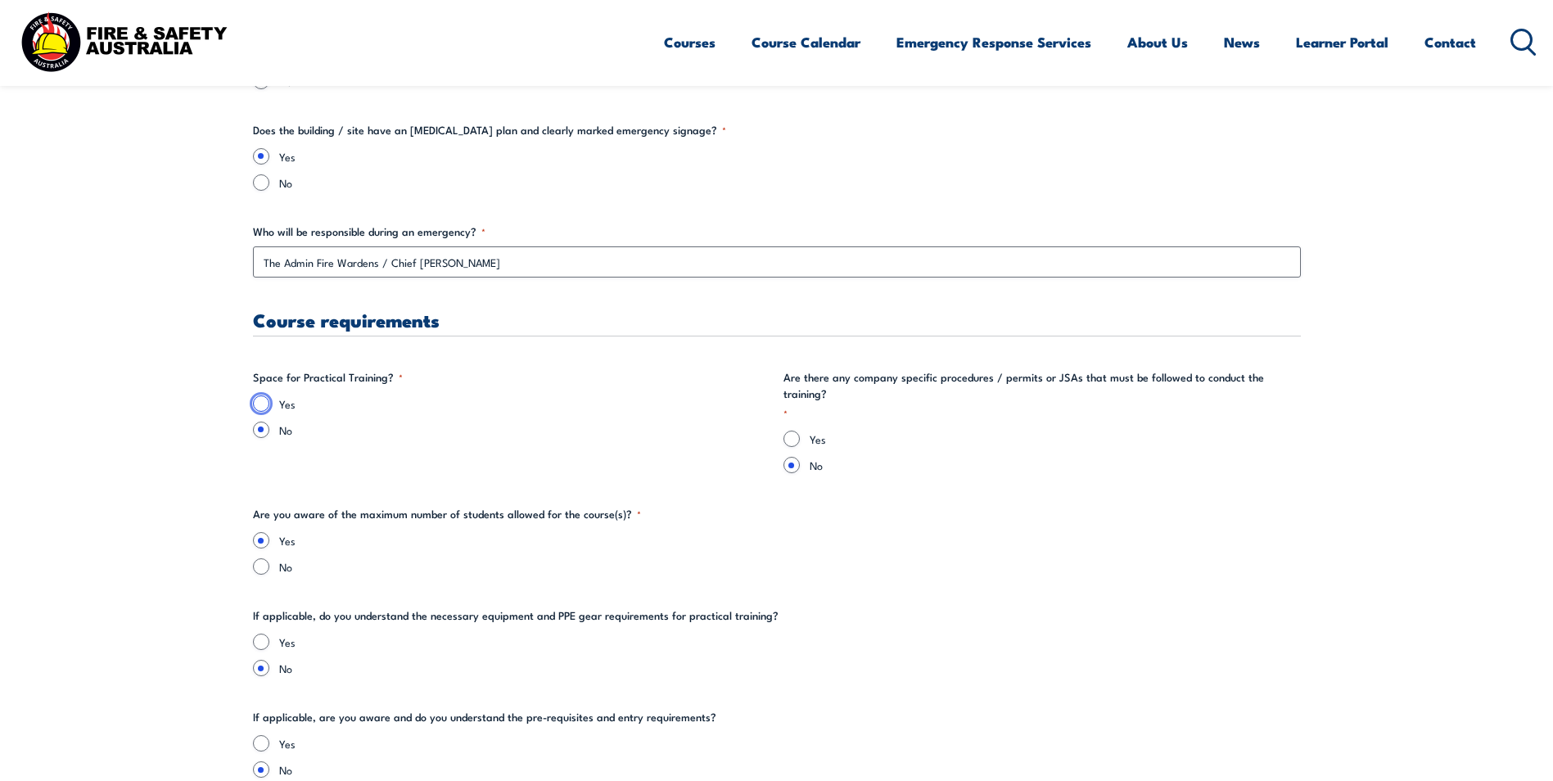
click at [260, 401] on input "Yes" at bounding box center [261, 403] width 16 height 16
radio input "true"
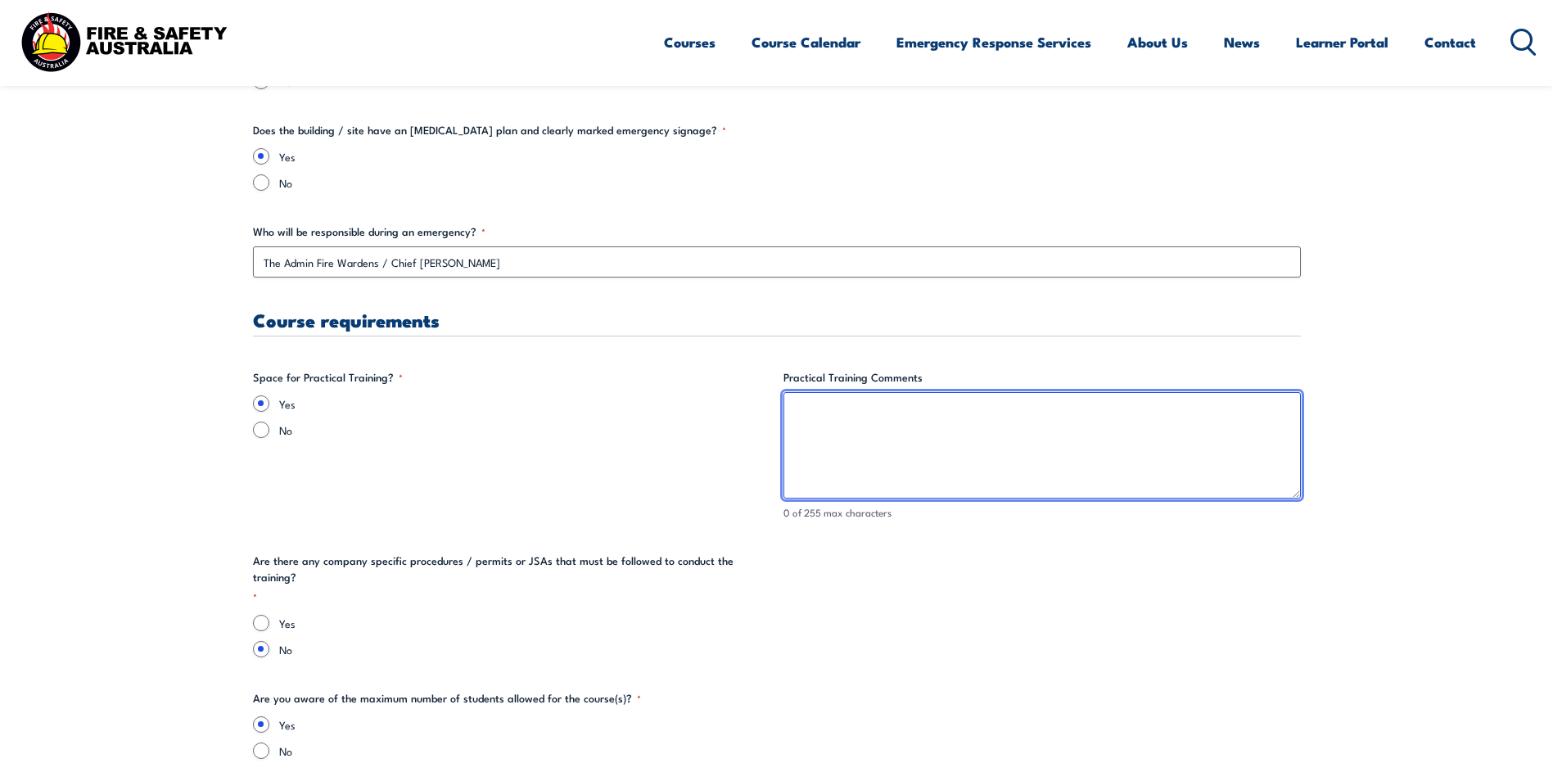
click at [811, 411] on textarea "Practical Training Comments" at bounding box center [1042, 445] width 517 height 106
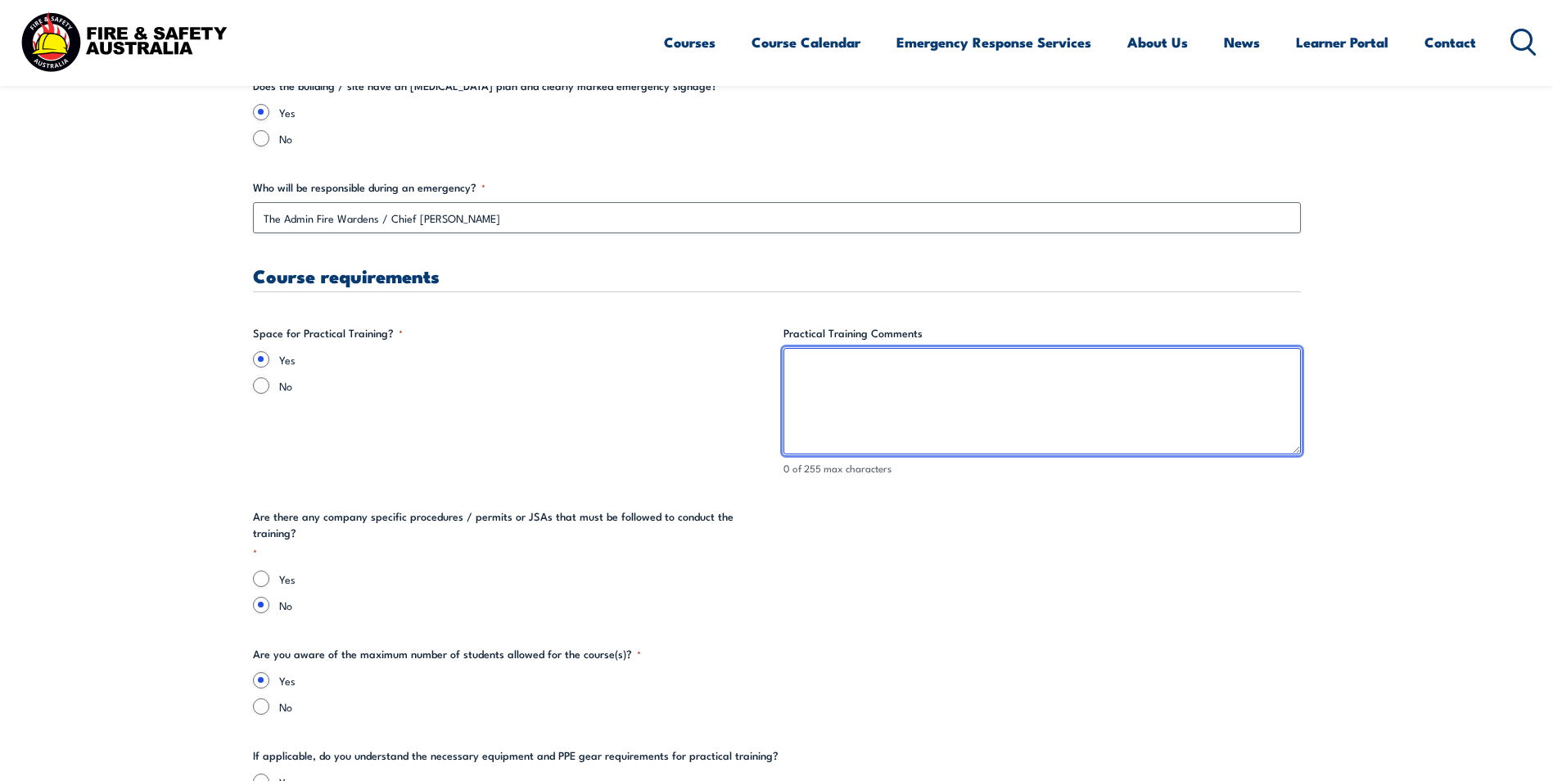
scroll to position [2948, 0]
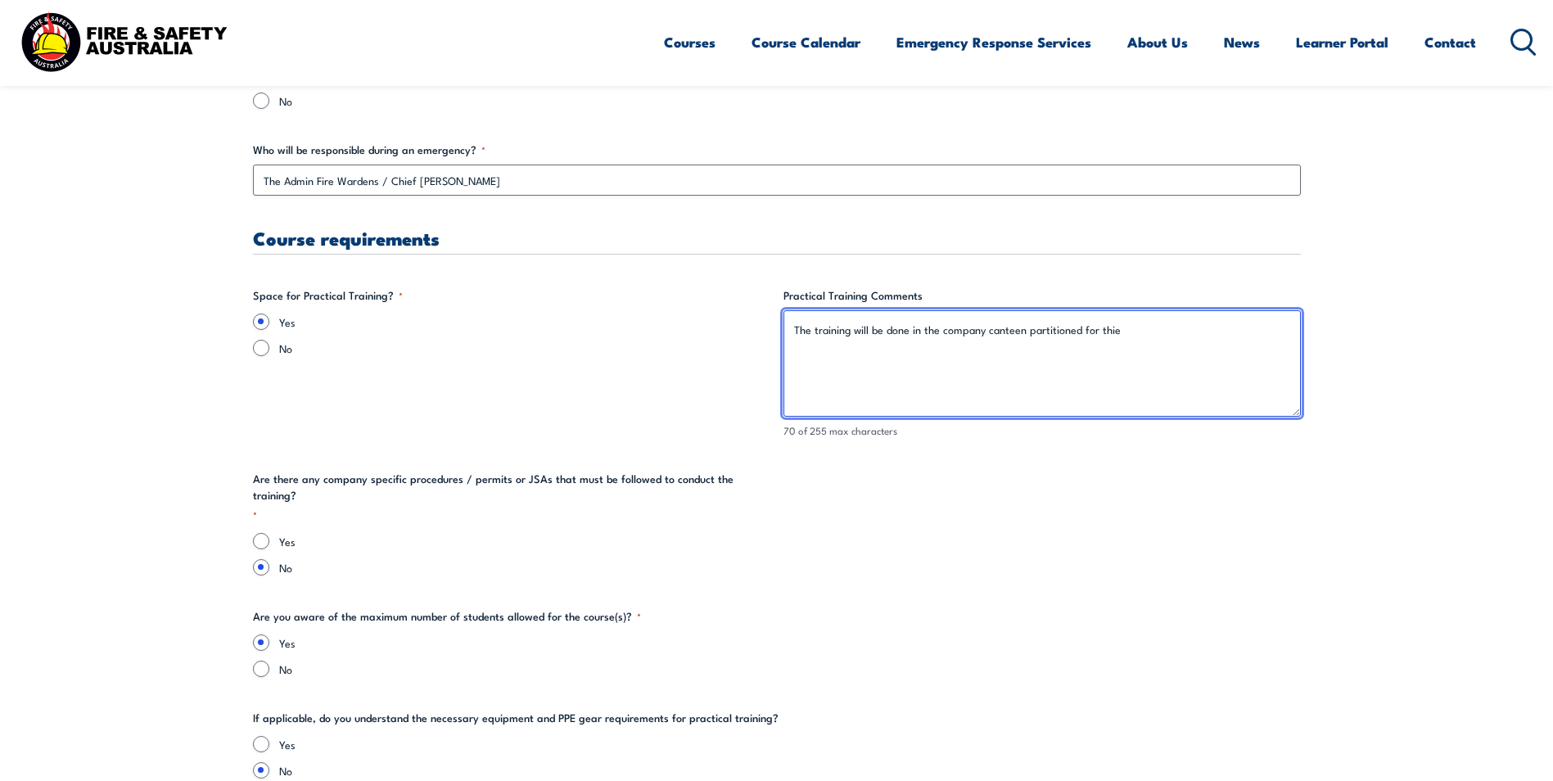
click at [1118, 328] on textarea "The training will be done in the company canteen partitioned for thie" at bounding box center [1042, 363] width 517 height 106
click at [983, 328] on textarea "The training will be done in the company canteen partitioned for privacy." at bounding box center [1042, 363] width 517 height 106
click at [1139, 332] on textarea "The training will be done in the company's canteen partitioned for privacy." at bounding box center [1042, 363] width 517 height 106
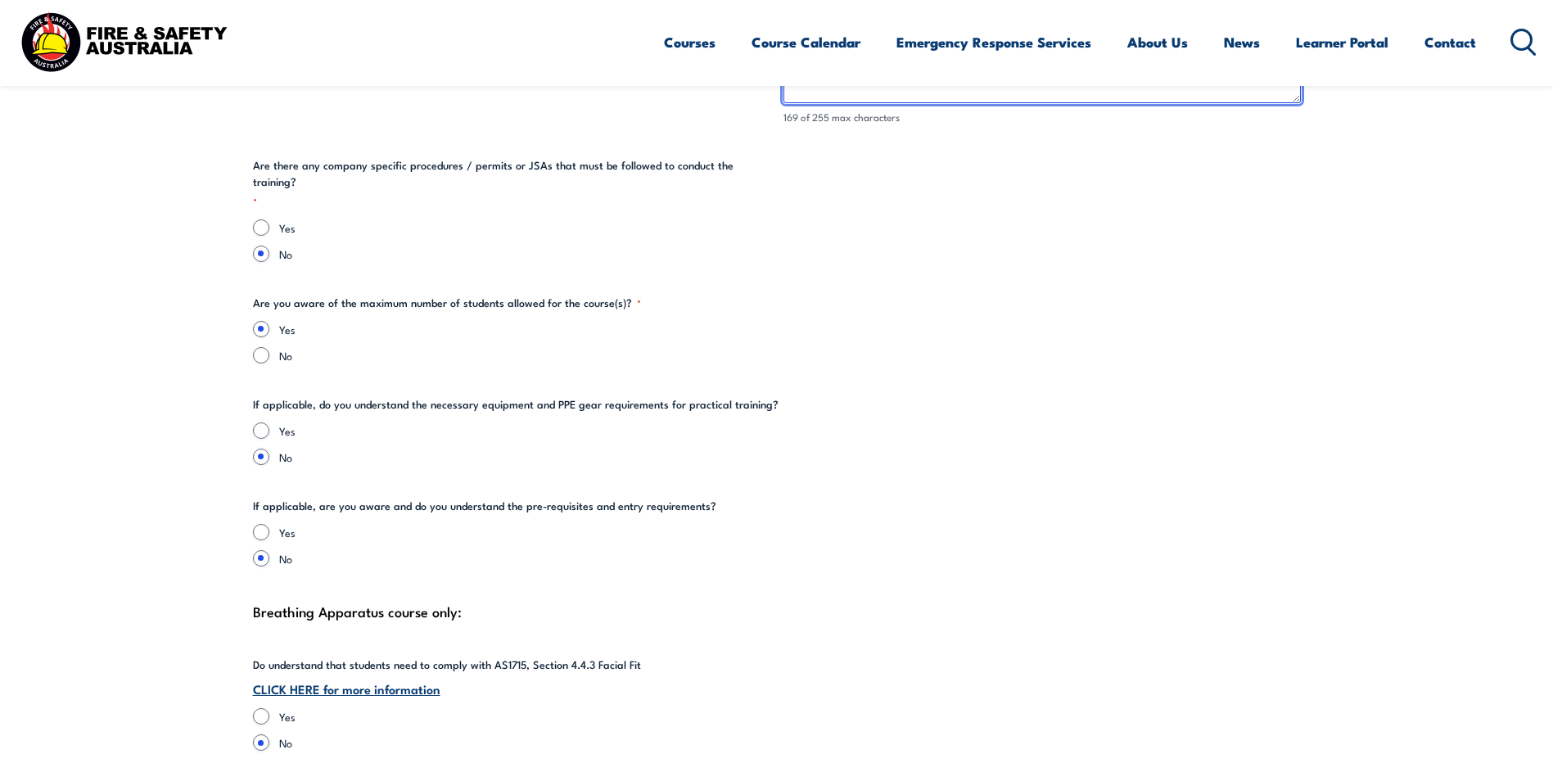
scroll to position [3275, 0]
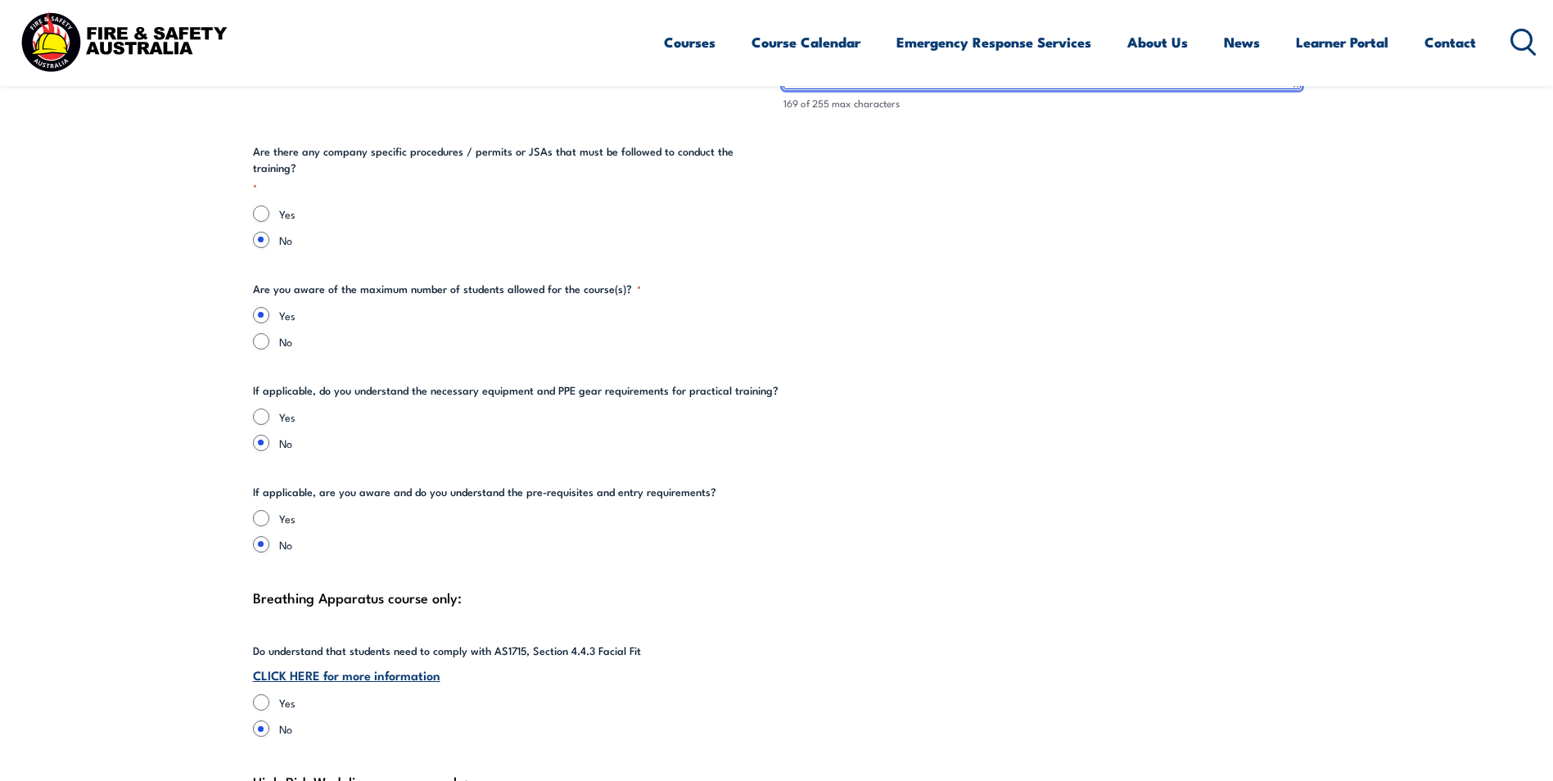
type textarea "The training will be done in the company's canteen partitioned for privacy. The…"
click at [258, 409] on input "Yes" at bounding box center [261, 417] width 16 height 16
radio input "true"
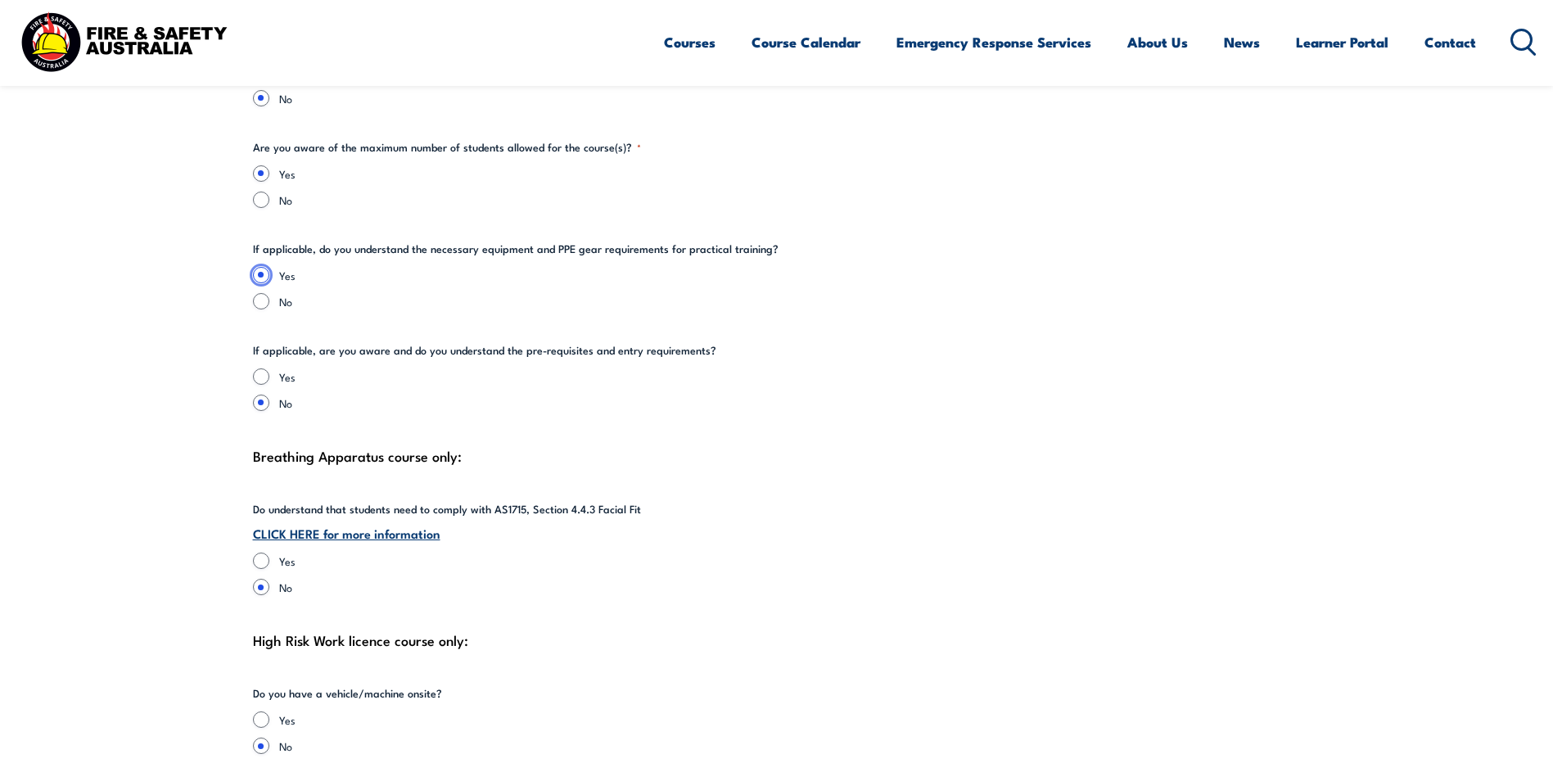
scroll to position [3439, 0]
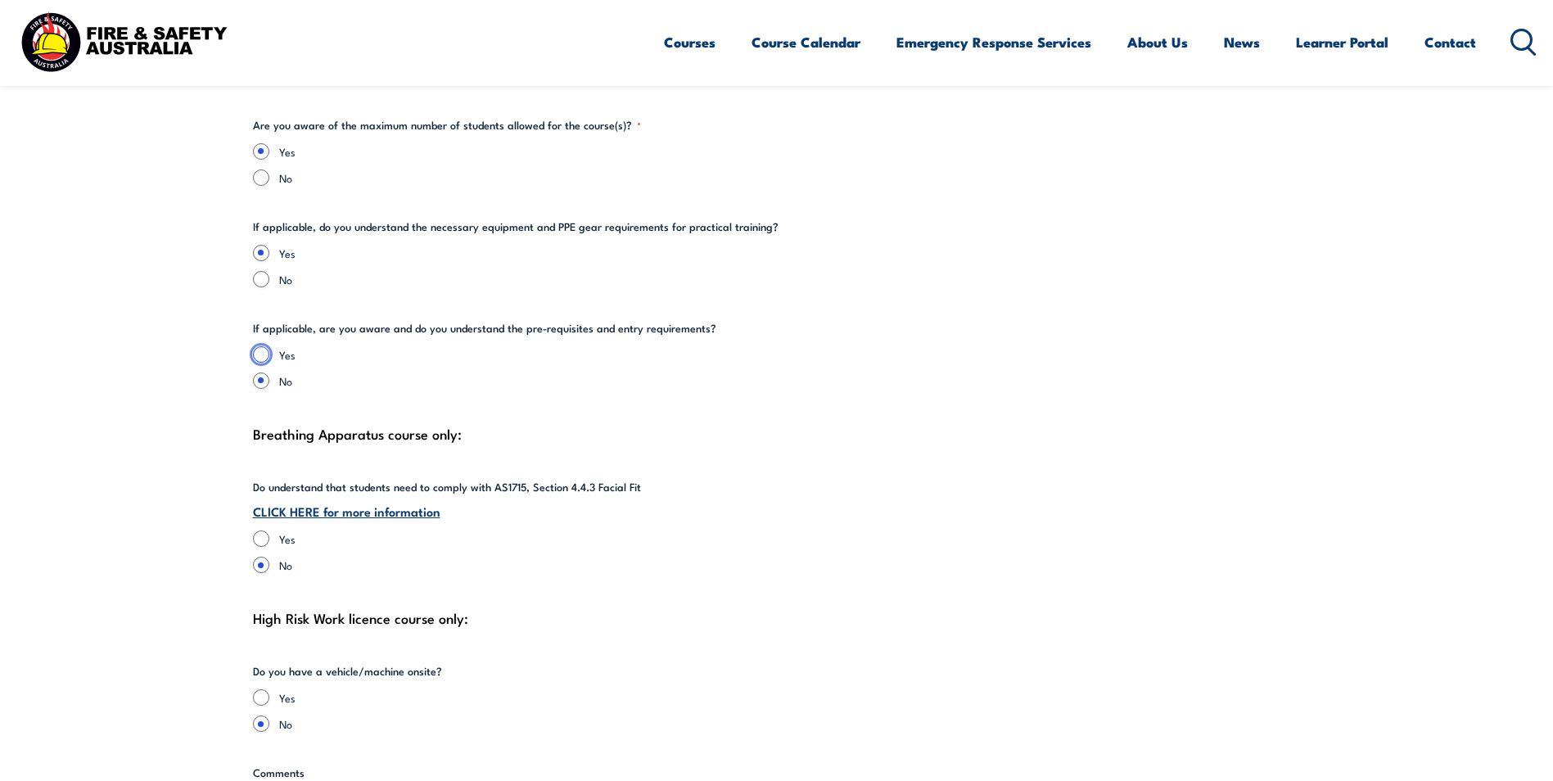
click at [260, 346] on input "Yes" at bounding box center [261, 354] width 16 height 16
radio input "true"
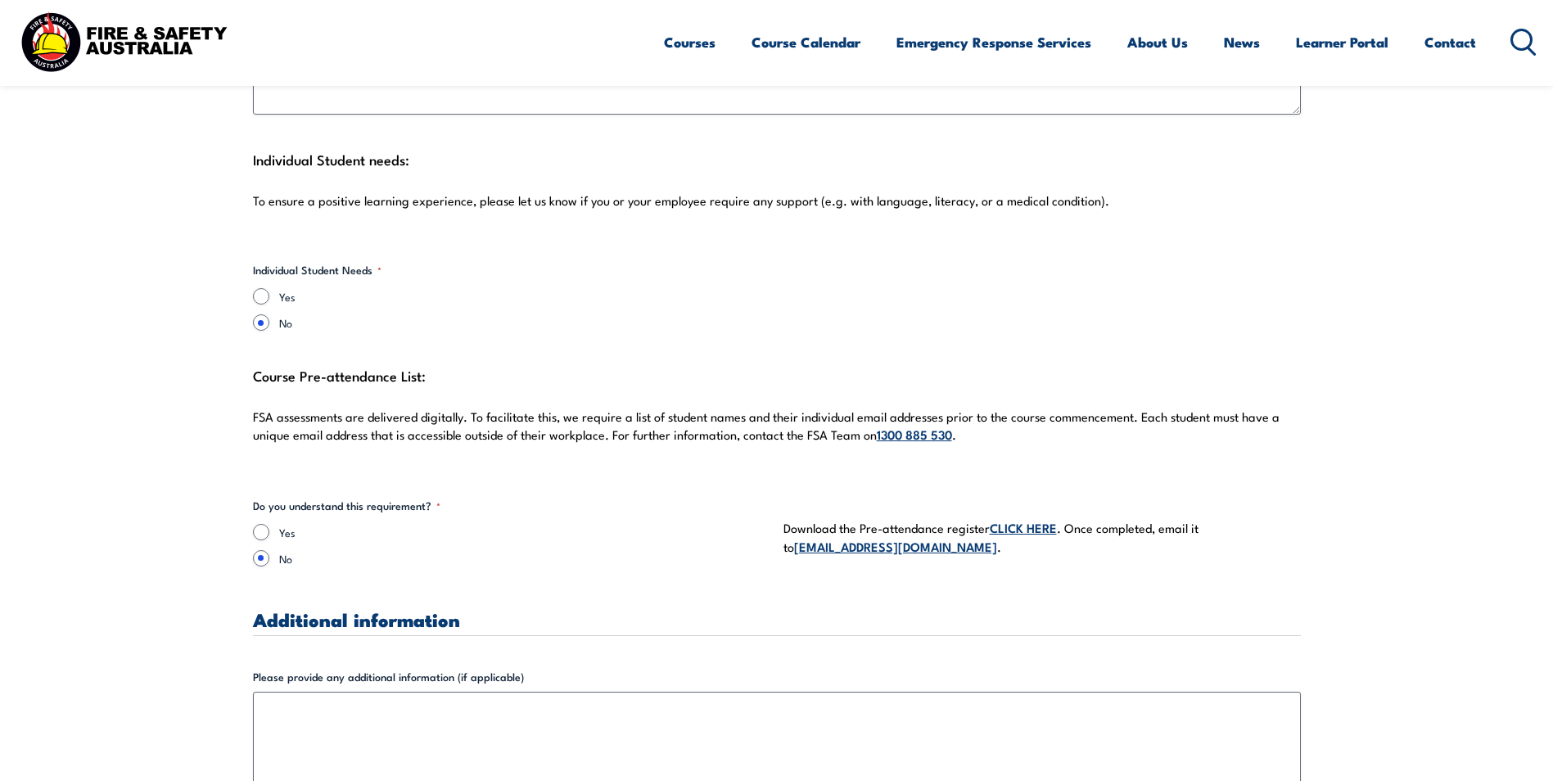
scroll to position [4258, 0]
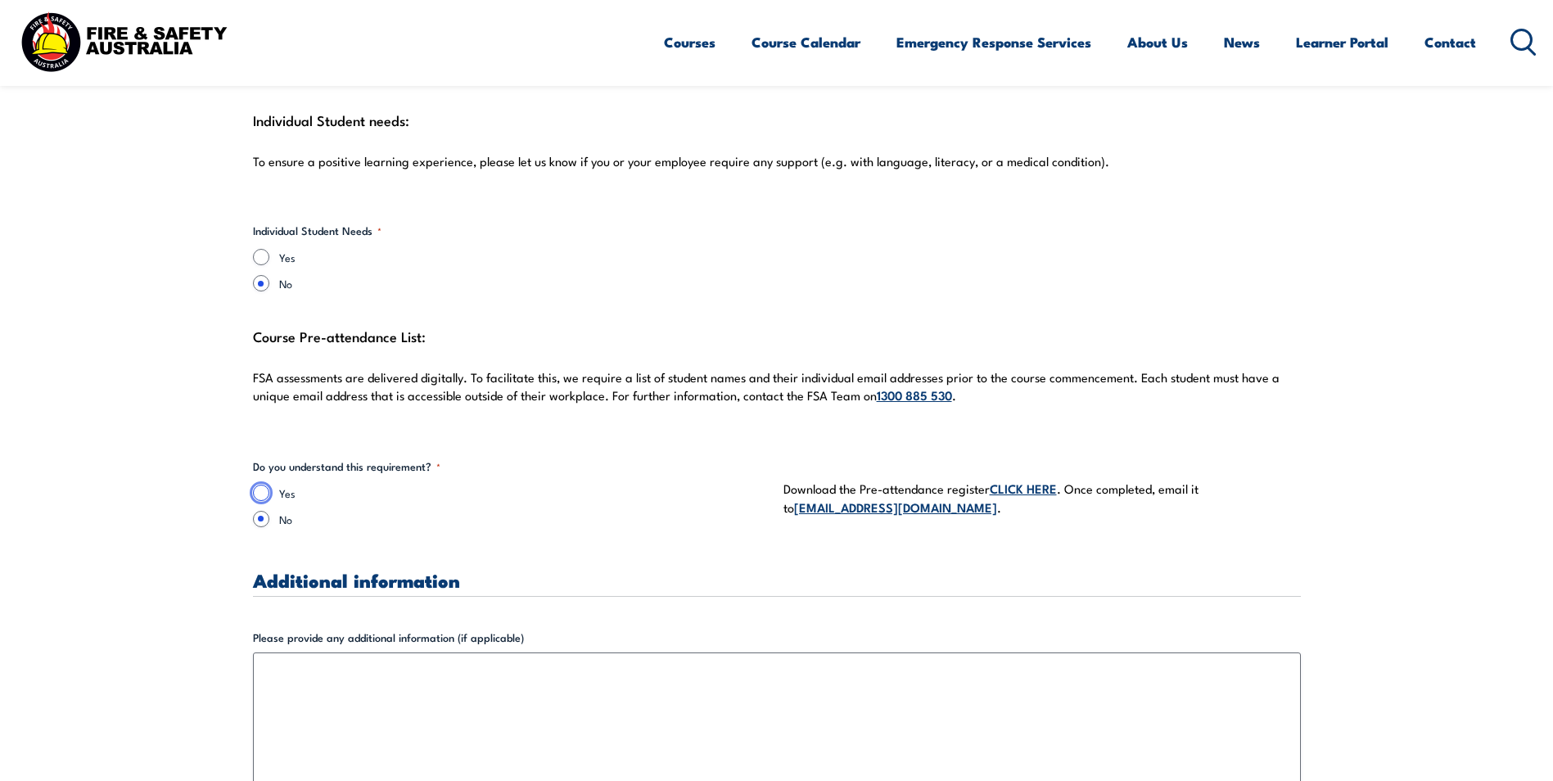
click at [259, 485] on input "Yes" at bounding box center [261, 493] width 16 height 16
radio input "true"
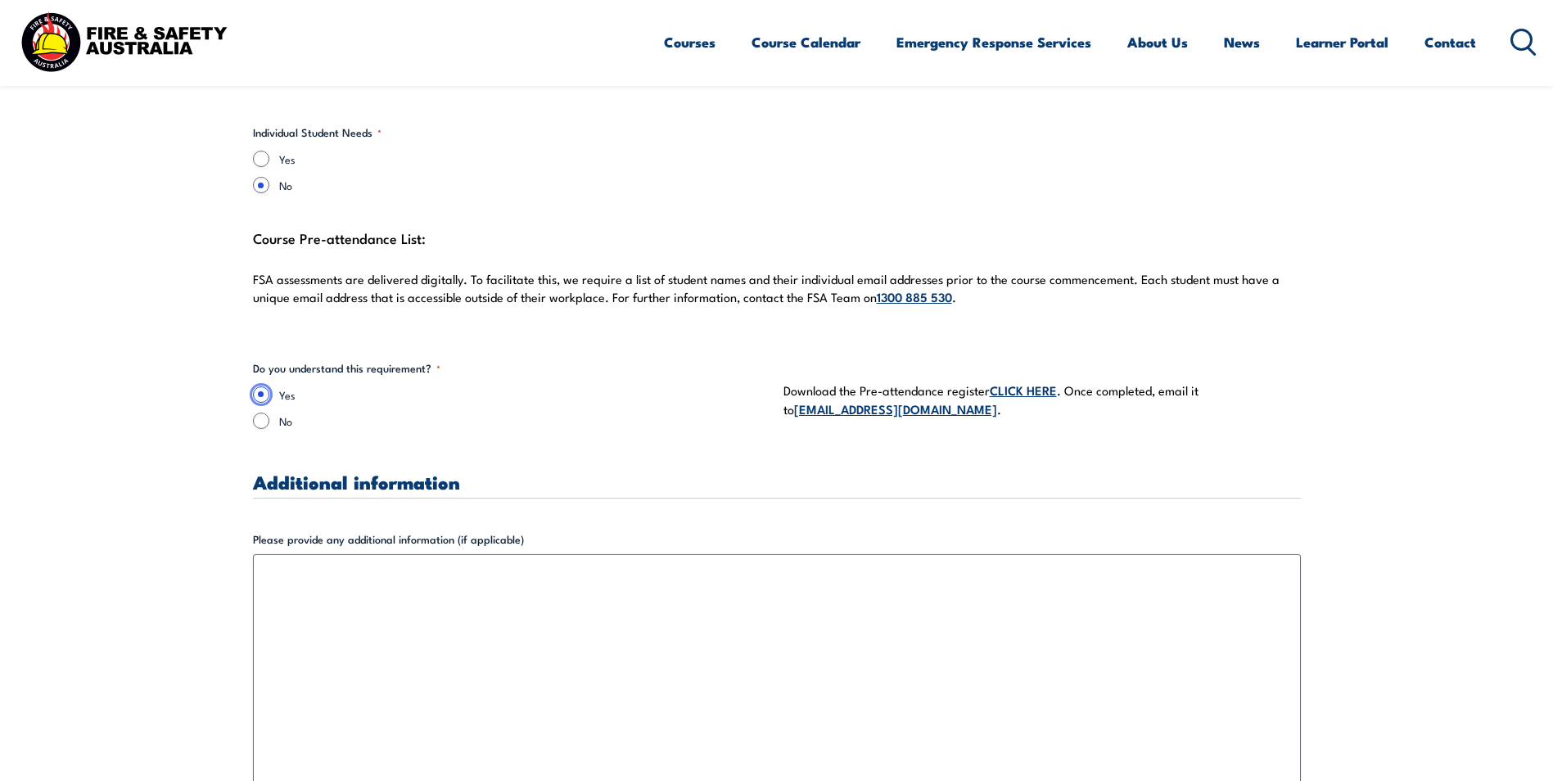
scroll to position [4503, 0]
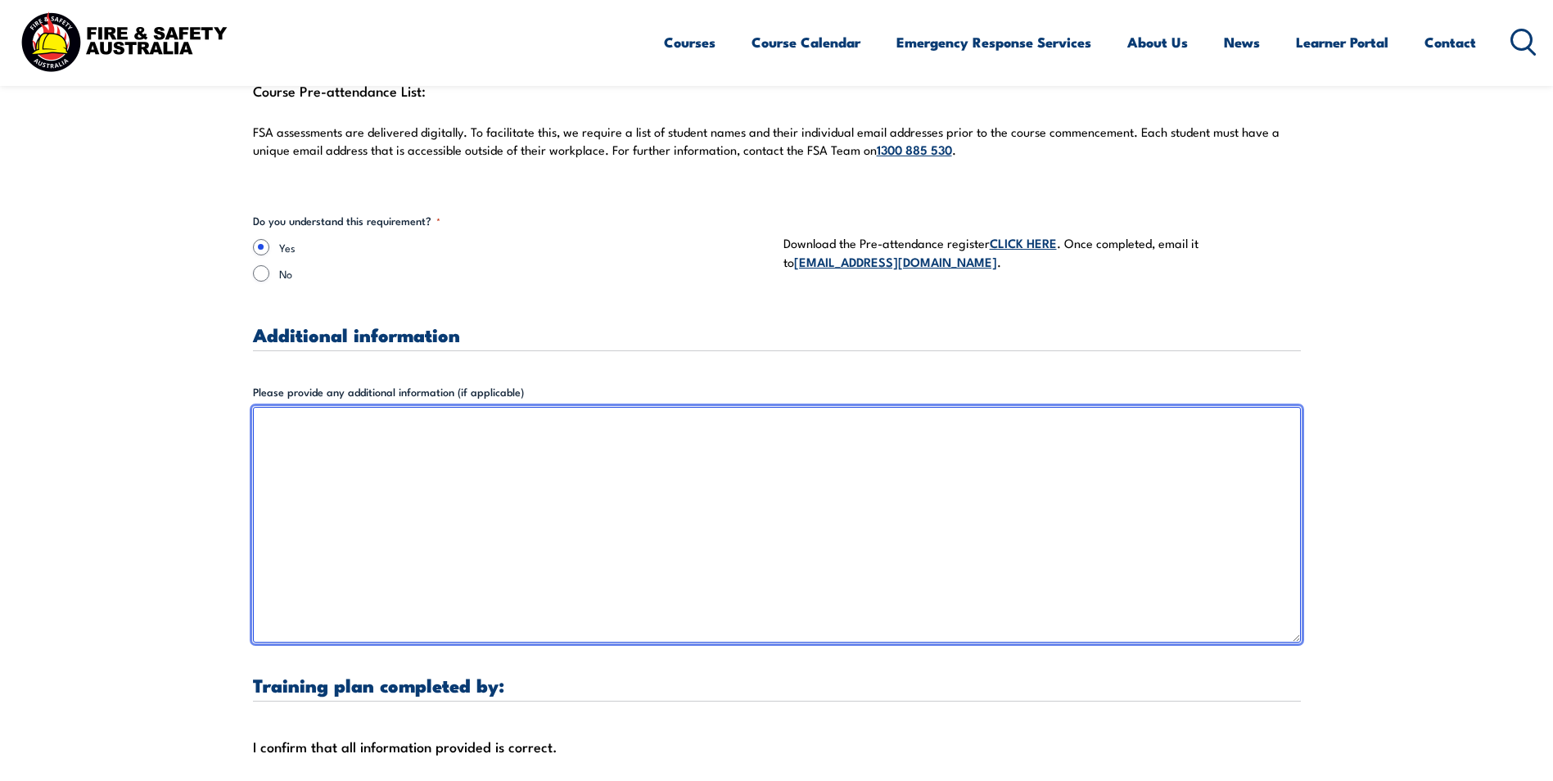
click at [317, 412] on textarea "Please provide any additional information (if applicable)" at bounding box center [777, 525] width 1048 height 236
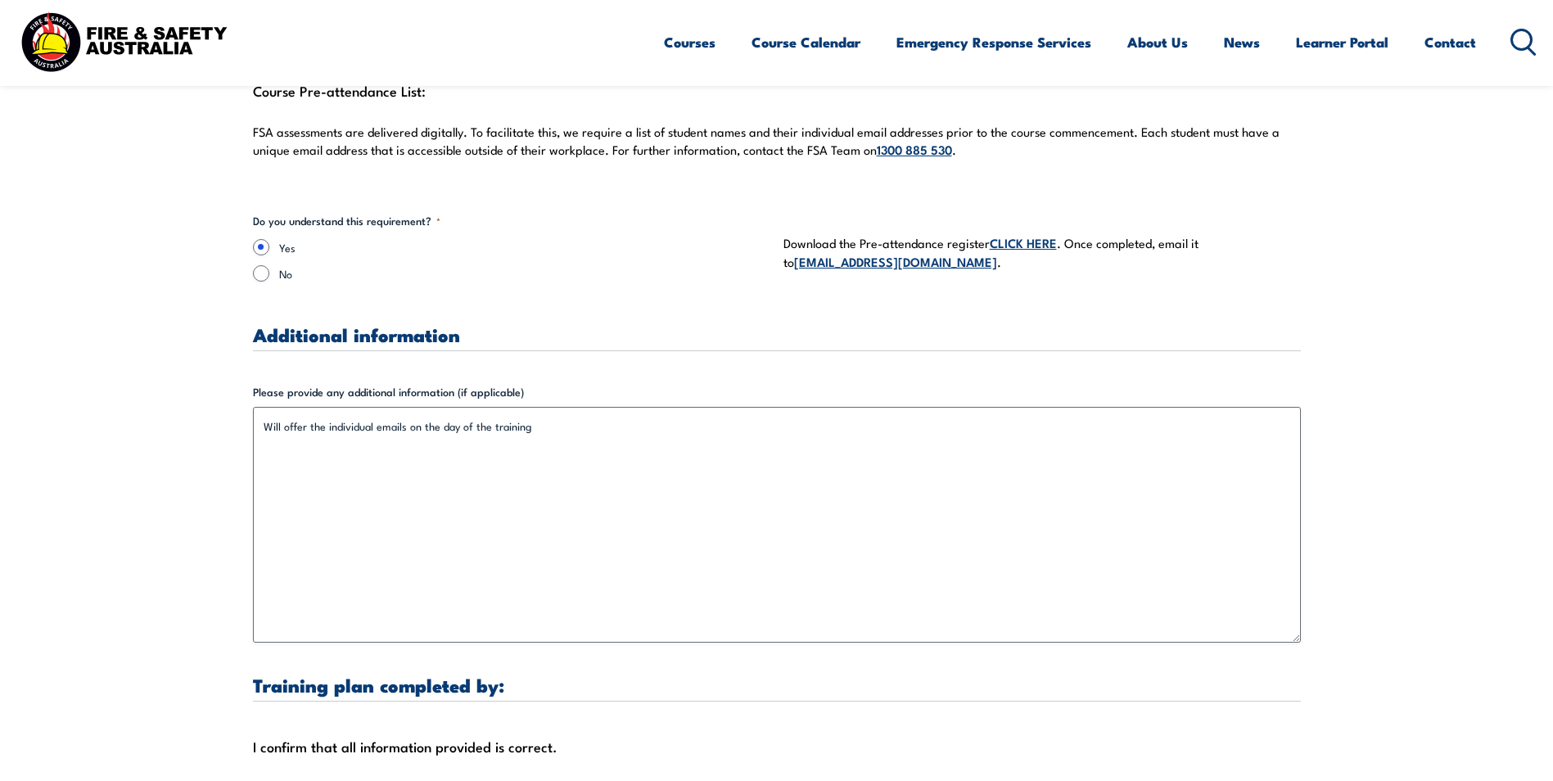
click at [1032, 233] on link "CLICK HERE" at bounding box center [1023, 242] width 67 height 18
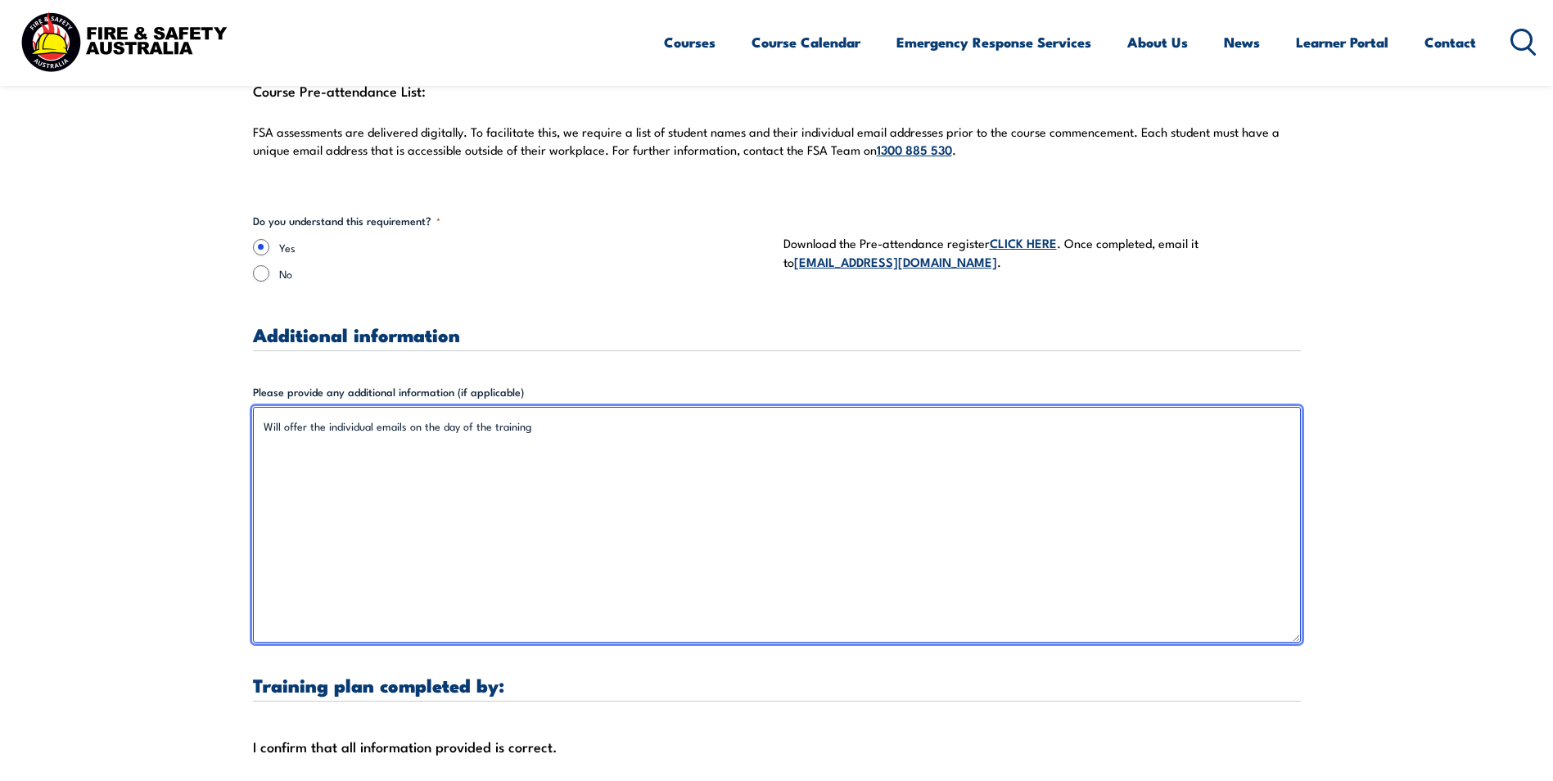
click at [373, 407] on textarea "Will offer the individual emails on the day of the training" at bounding box center [777, 525] width 1048 height 236
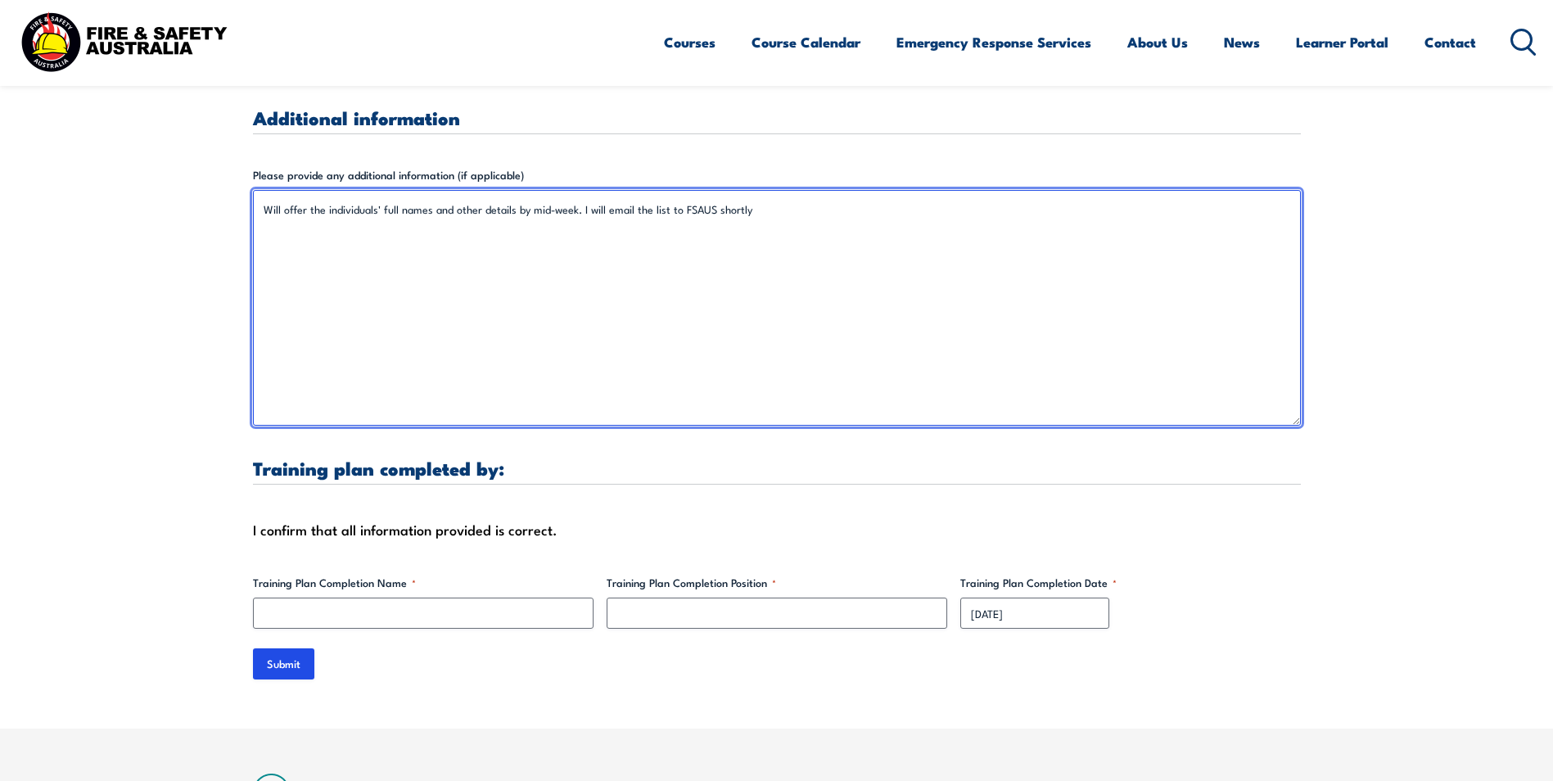
scroll to position [4749, 0]
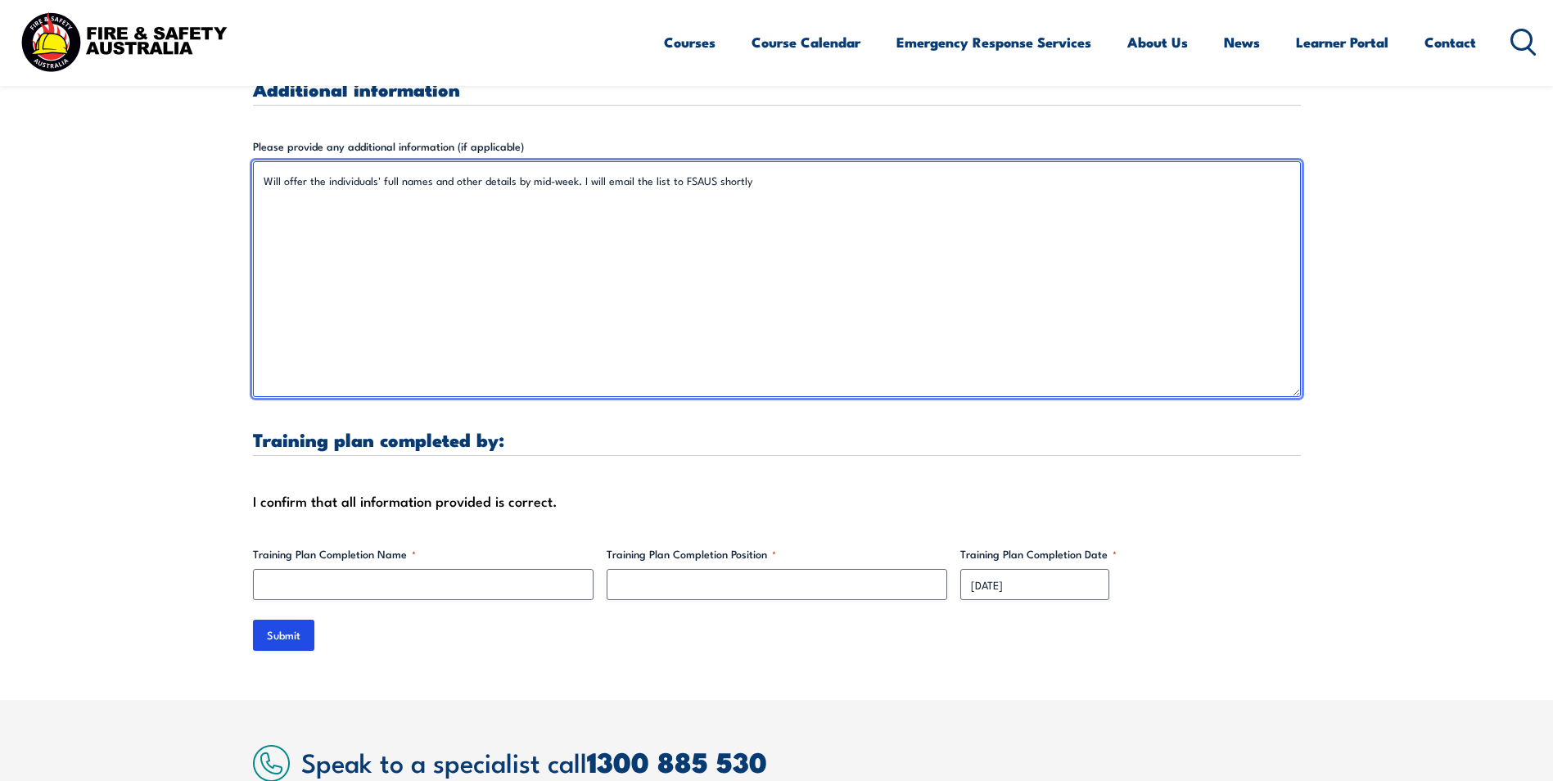
type textarea "Will offer the individuals' full names and other details by mid-week. I will em…"
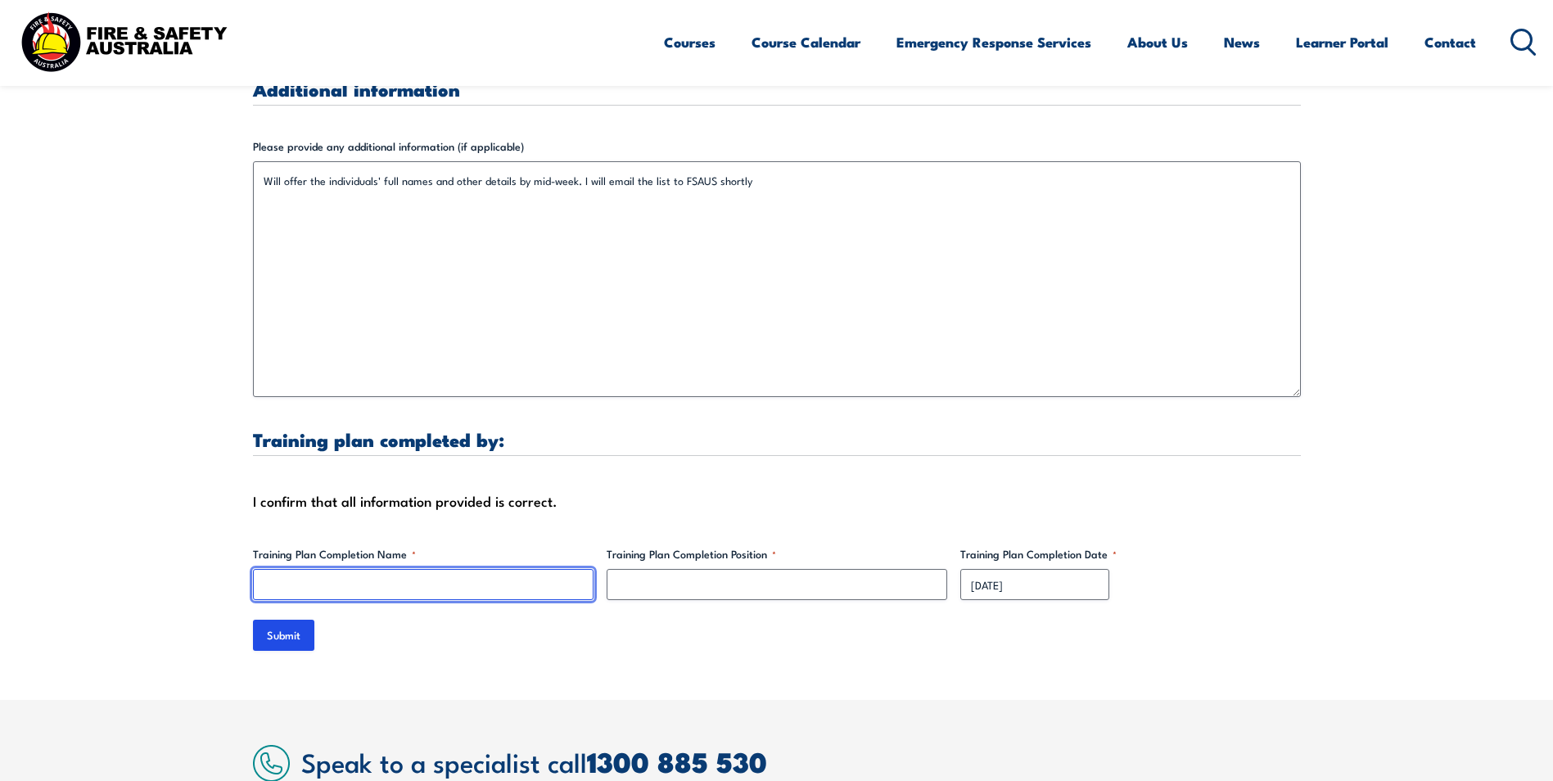
click at [298, 569] on input "Training Plan Completion Name *" at bounding box center [423, 584] width 341 height 31
type input "[PERSON_NAME]"
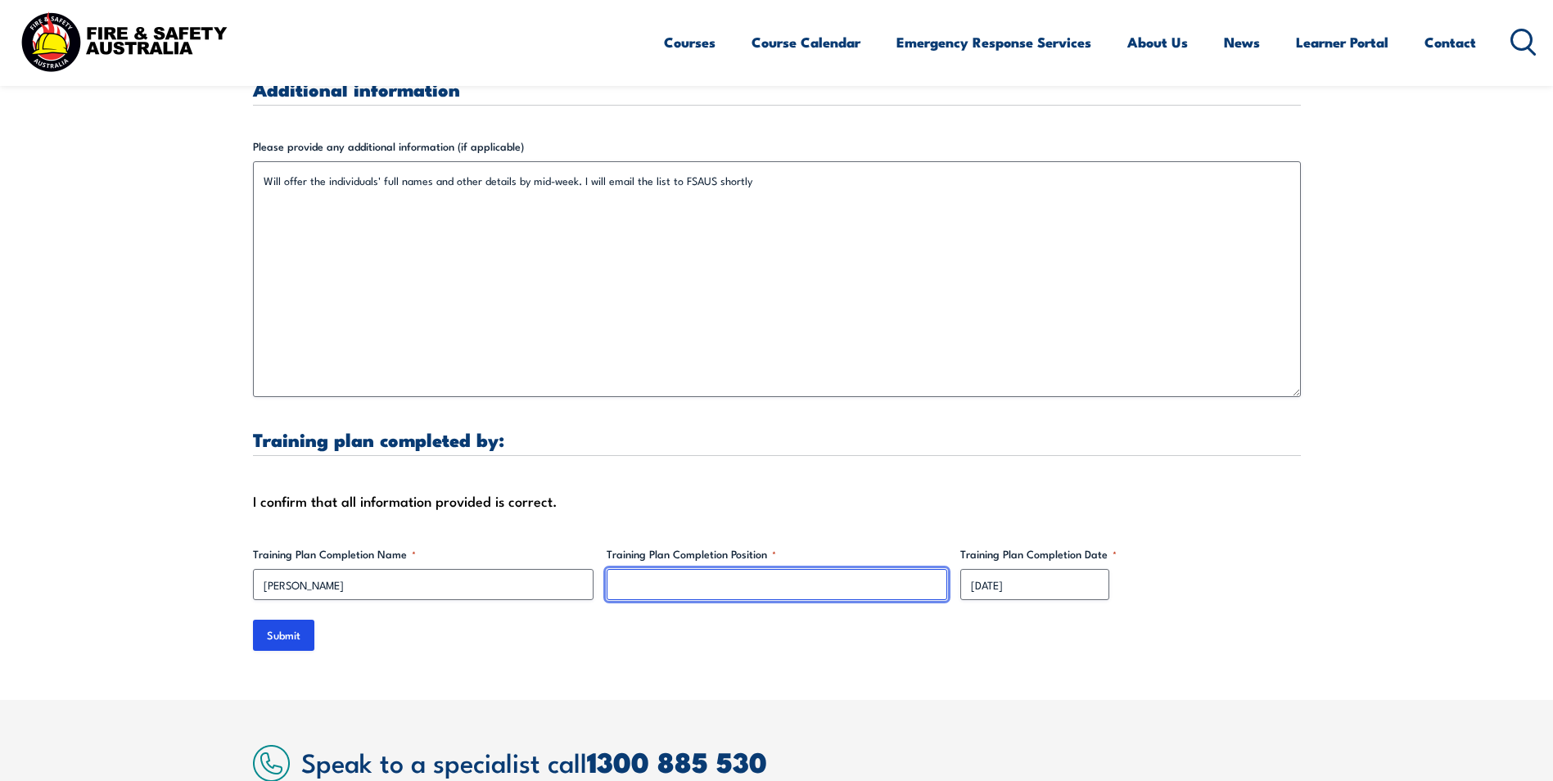
click at [649, 569] on input "Training Plan Completion Position *" at bounding box center [777, 584] width 341 height 31
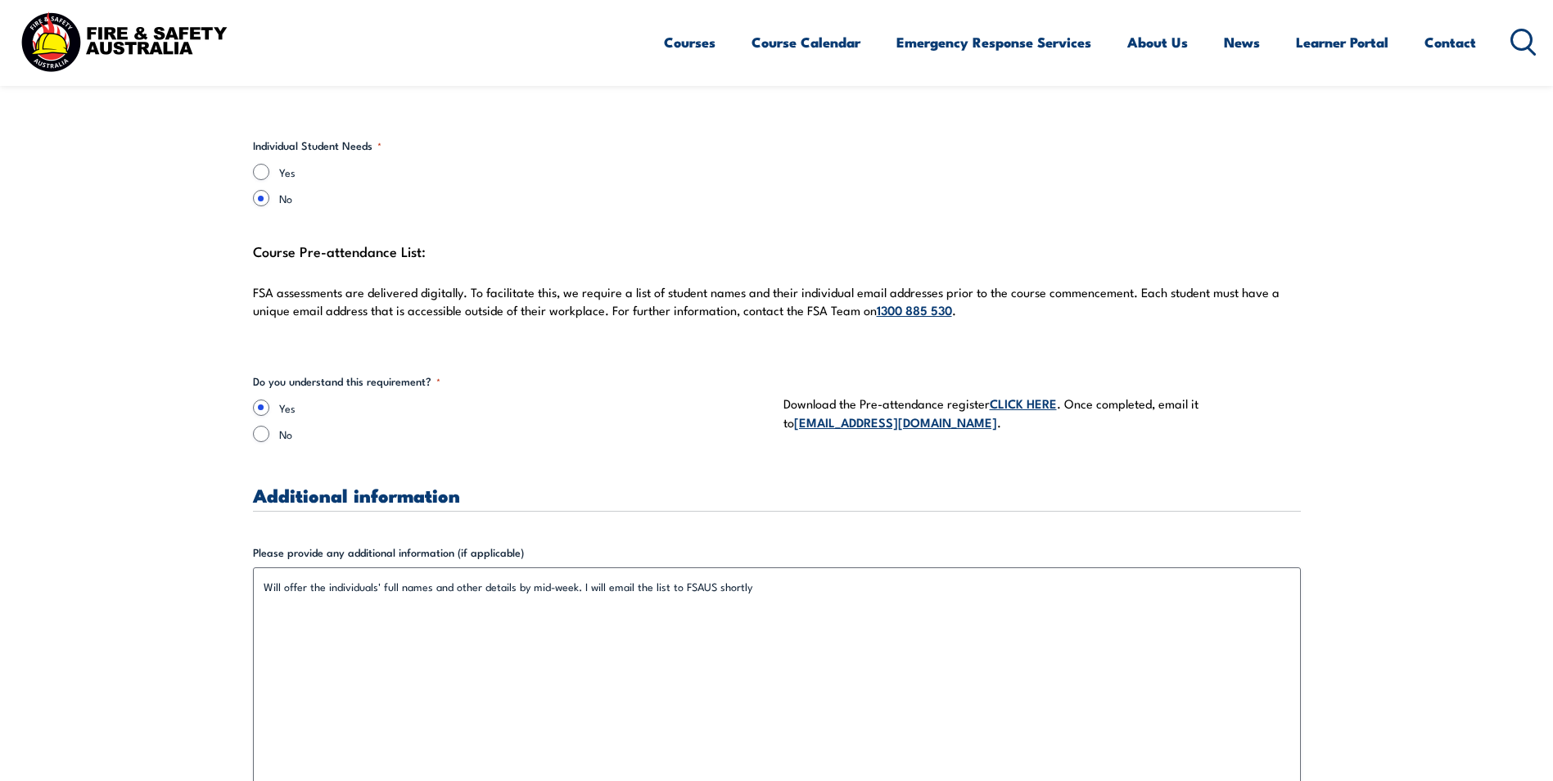
scroll to position [4339, 0]
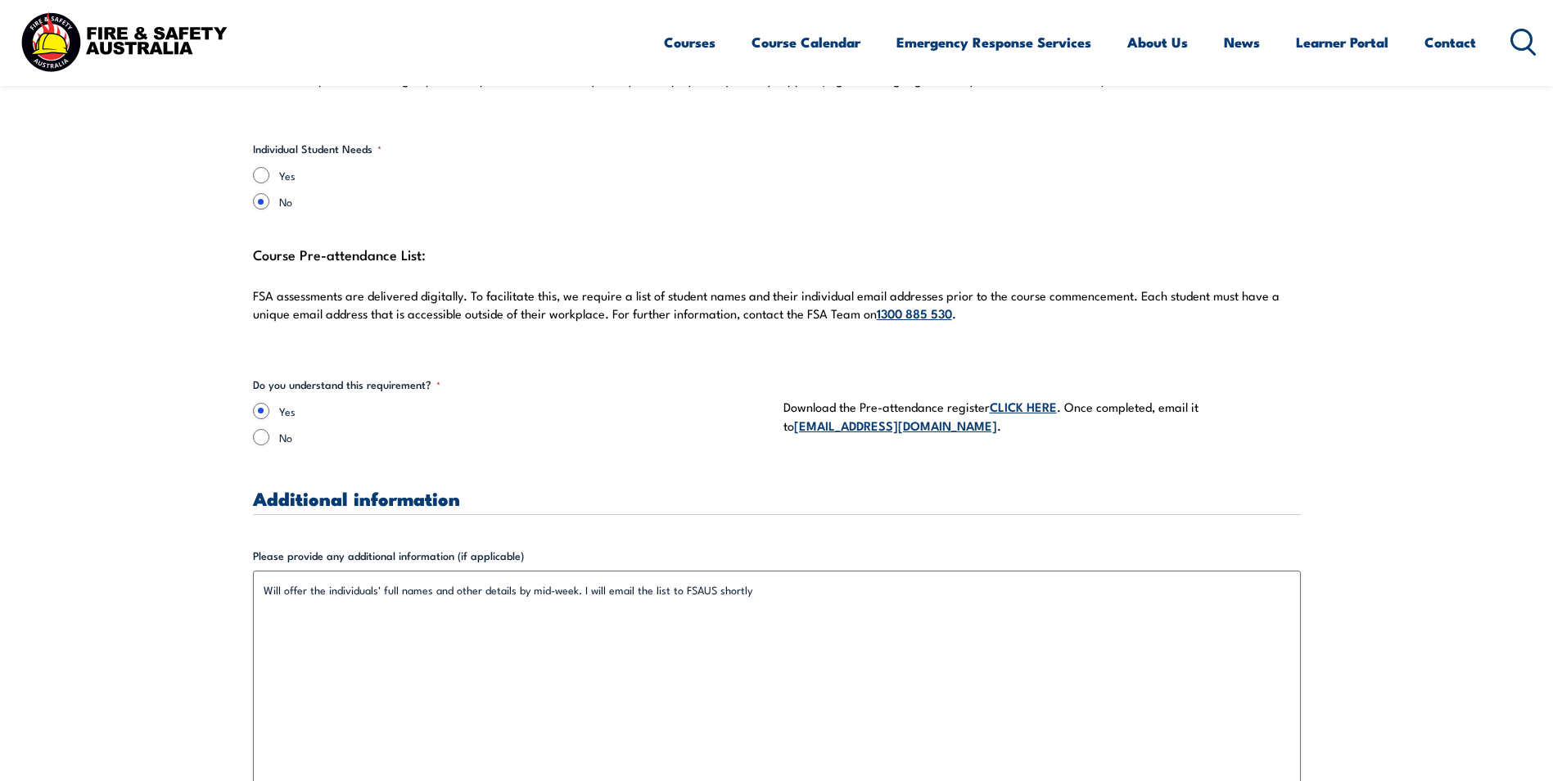
type input "Group WHS Manager"
click at [1018, 397] on link "CLICK HERE" at bounding box center [1023, 406] width 67 height 18
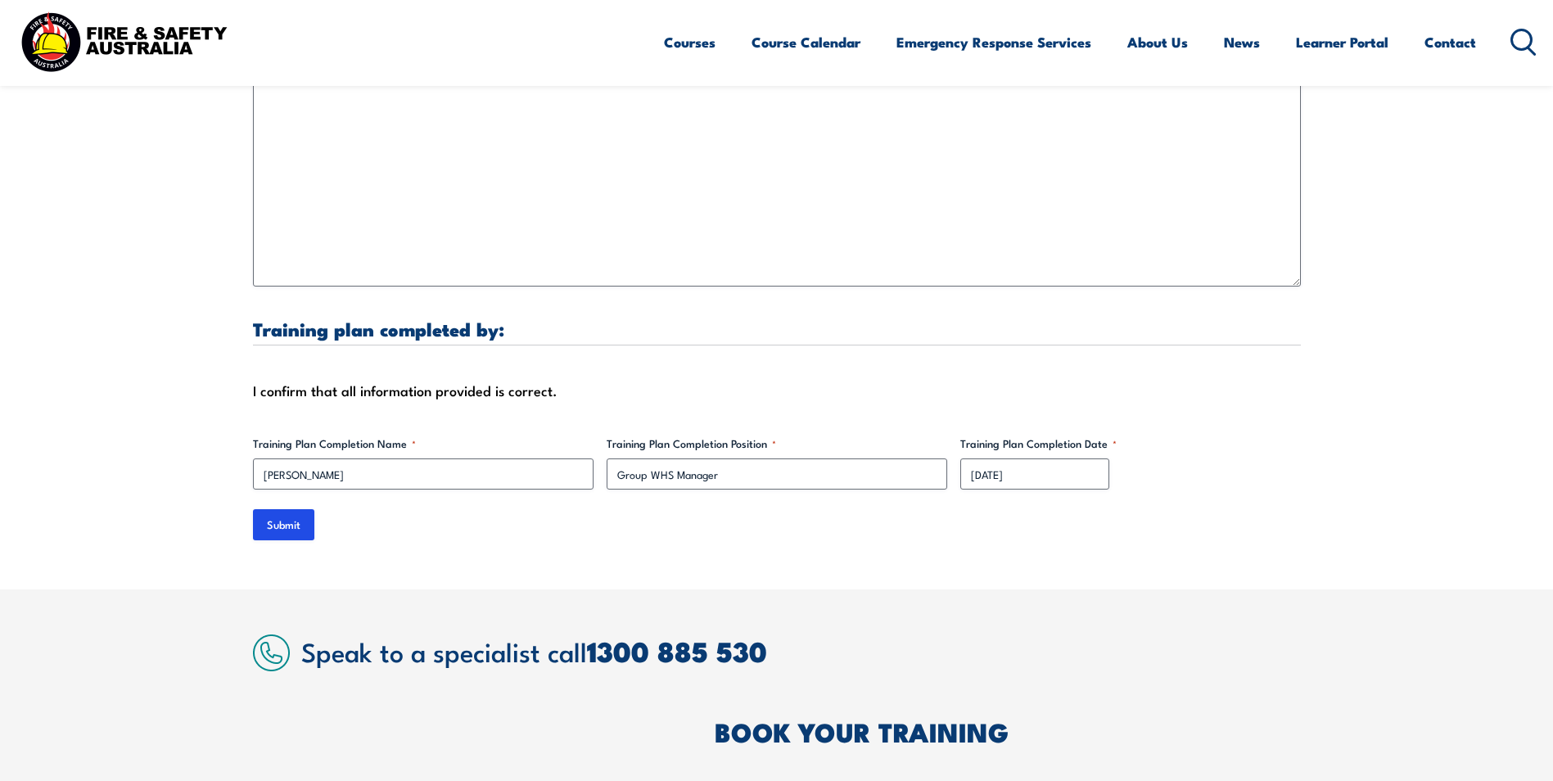
scroll to position [4831, 0]
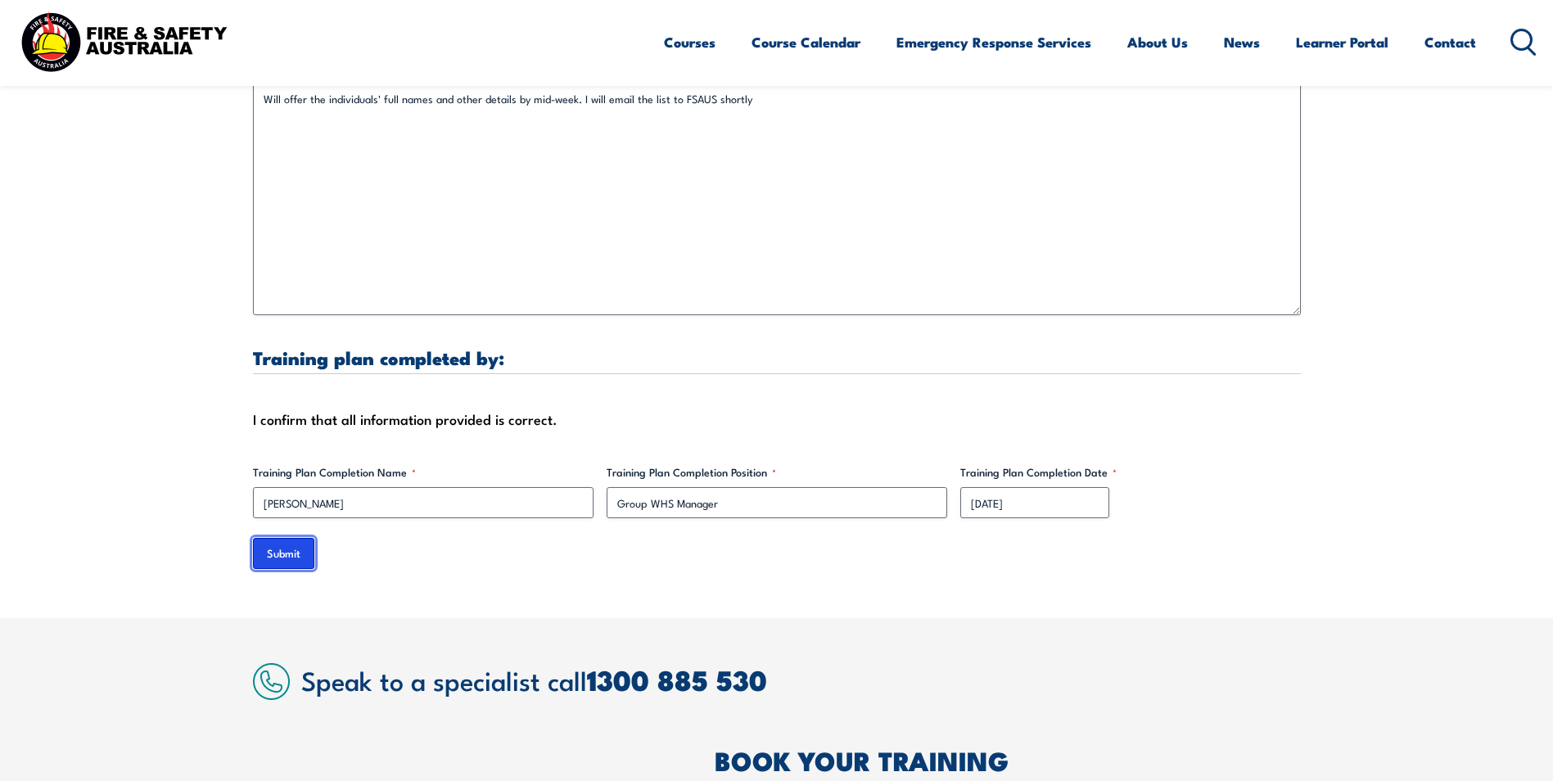
click at [278, 539] on input "Submit" at bounding box center [283, 553] width 61 height 31
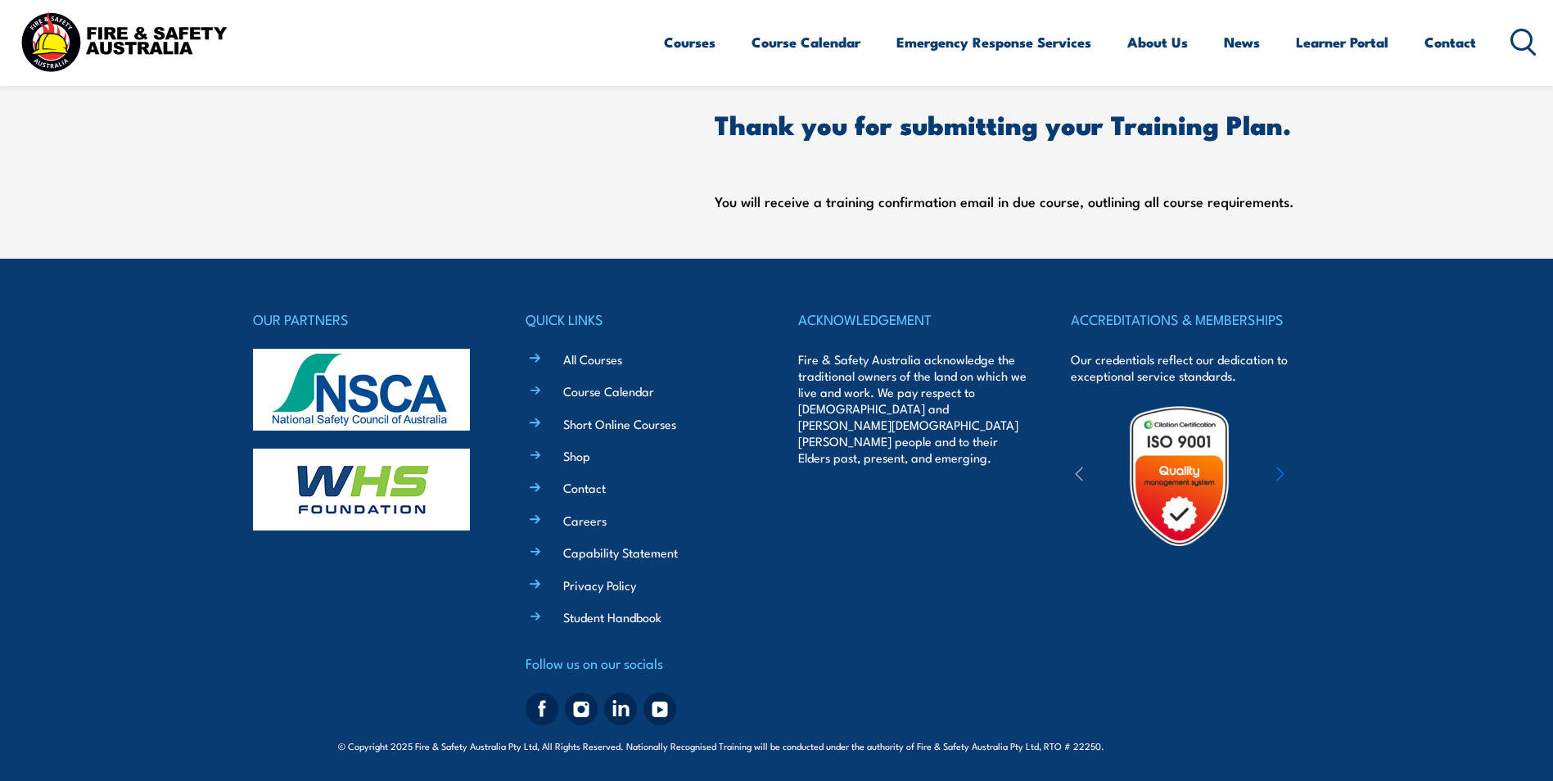
scroll to position [53, 0]
